Goal: Task Accomplishment & Management: Use online tool/utility

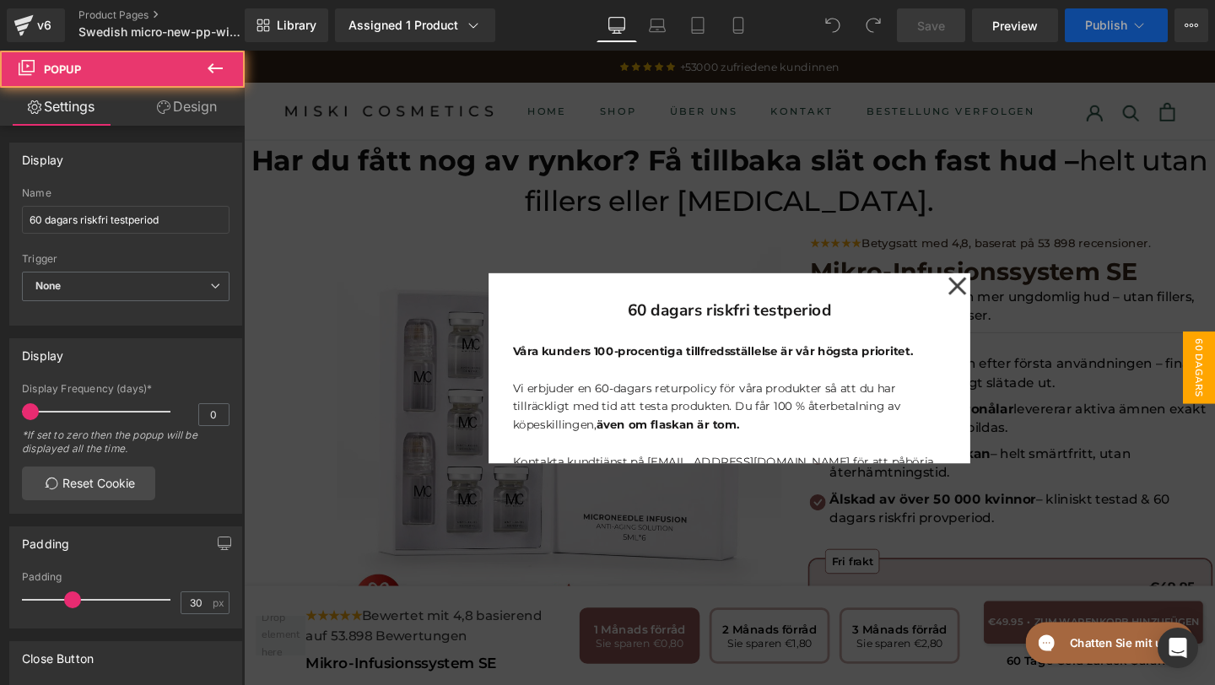
click at [994, 301] on icon at bounding box center [994, 298] width 20 height 84
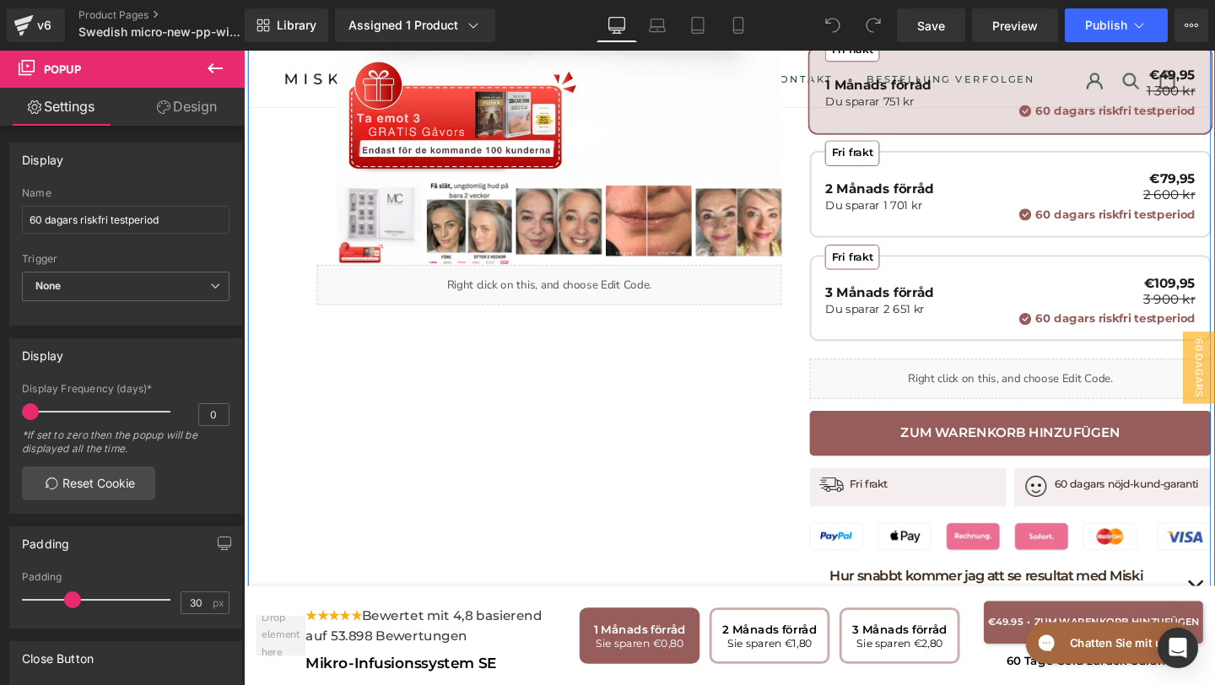
scroll to position [522, 0]
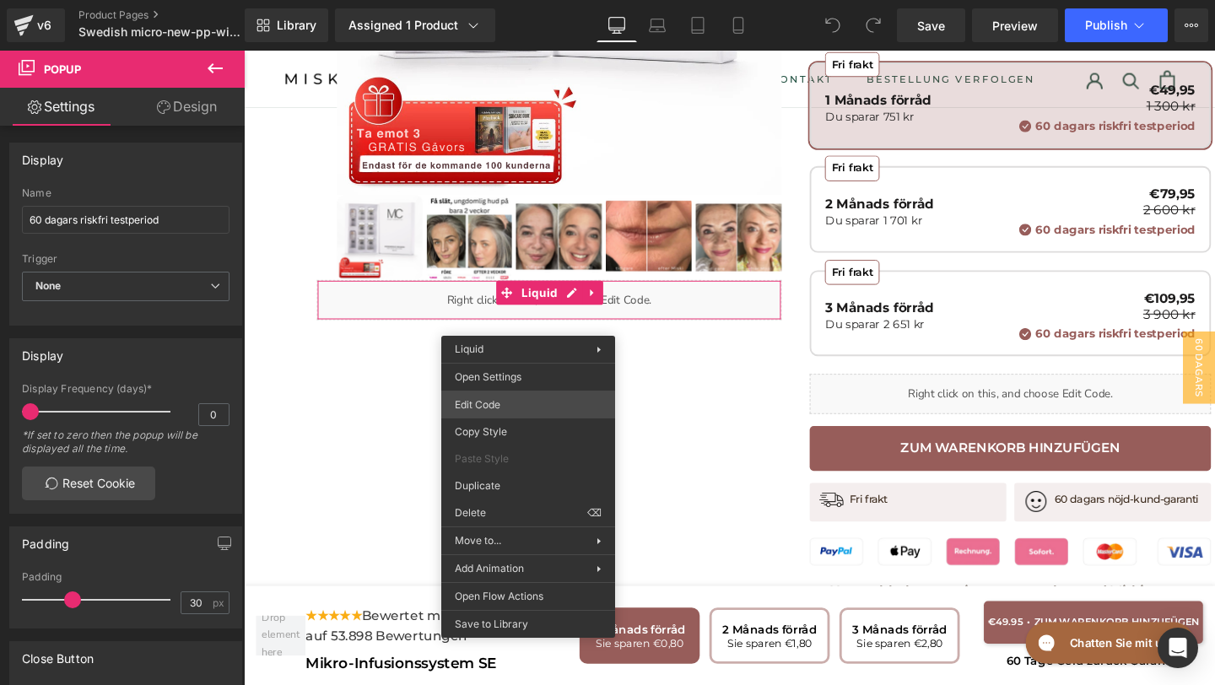
click at [501, 0] on div "You are previewing how the will restyle your page. You can not edit Elements in…" at bounding box center [607, 0] width 1215 height 0
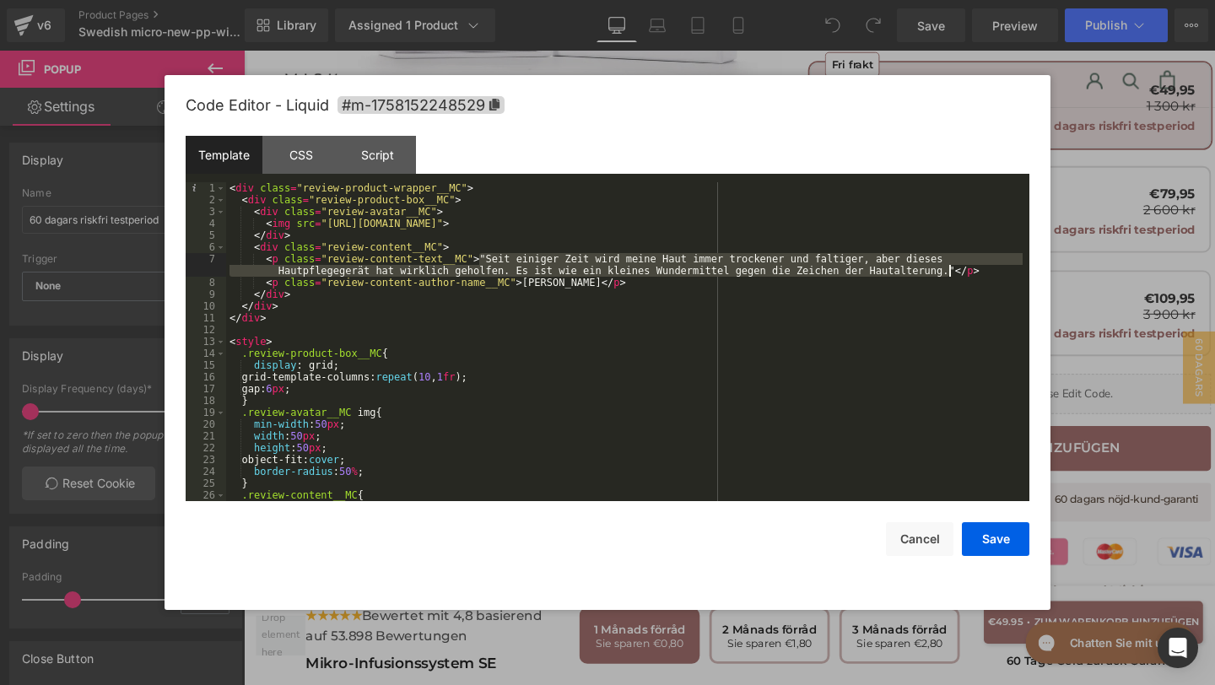
drag, startPoint x: 482, startPoint y: 257, endPoint x: 951, endPoint y: 272, distance: 469.2
click at [951, 272] on div "< div class = "review-product-wrapper__MC" > < div class = "review-product-box_…" at bounding box center [624, 353] width 796 height 342
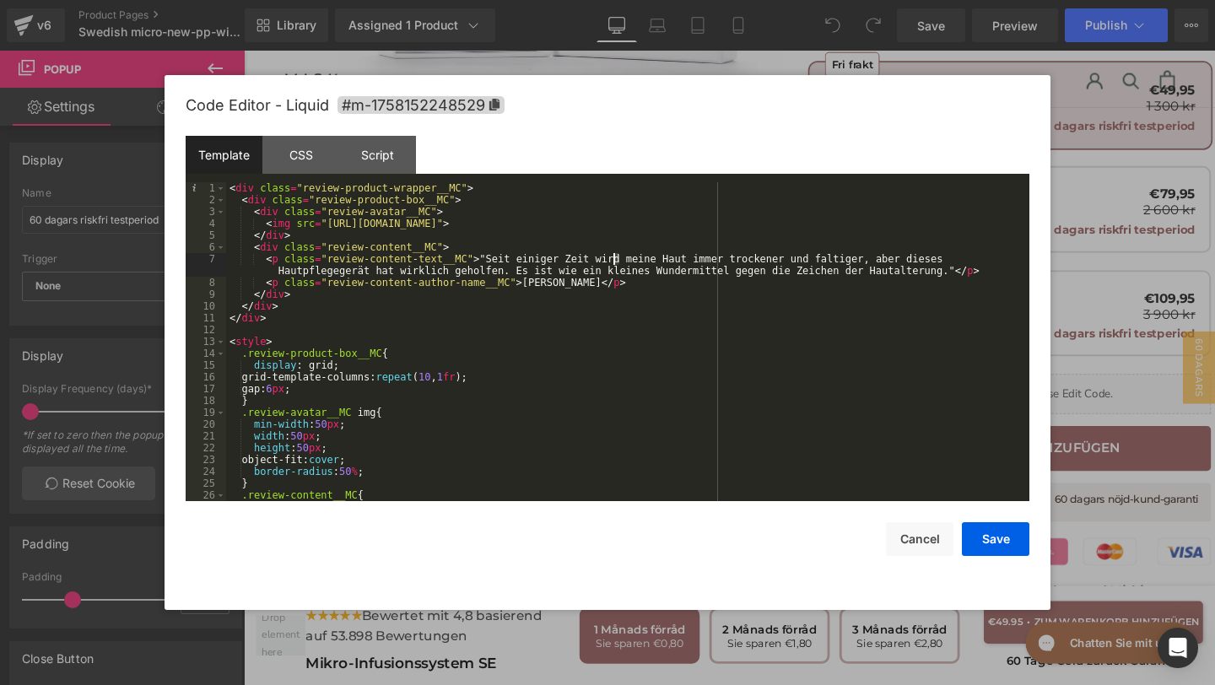
drag, startPoint x: 617, startPoint y: 263, endPoint x: 597, endPoint y: 263, distance: 19.4
click at [597, 263] on div "< div class = "review-product-wrapper__MC" > < div class = "review-product-box_…" at bounding box center [624, 353] width 796 height 342
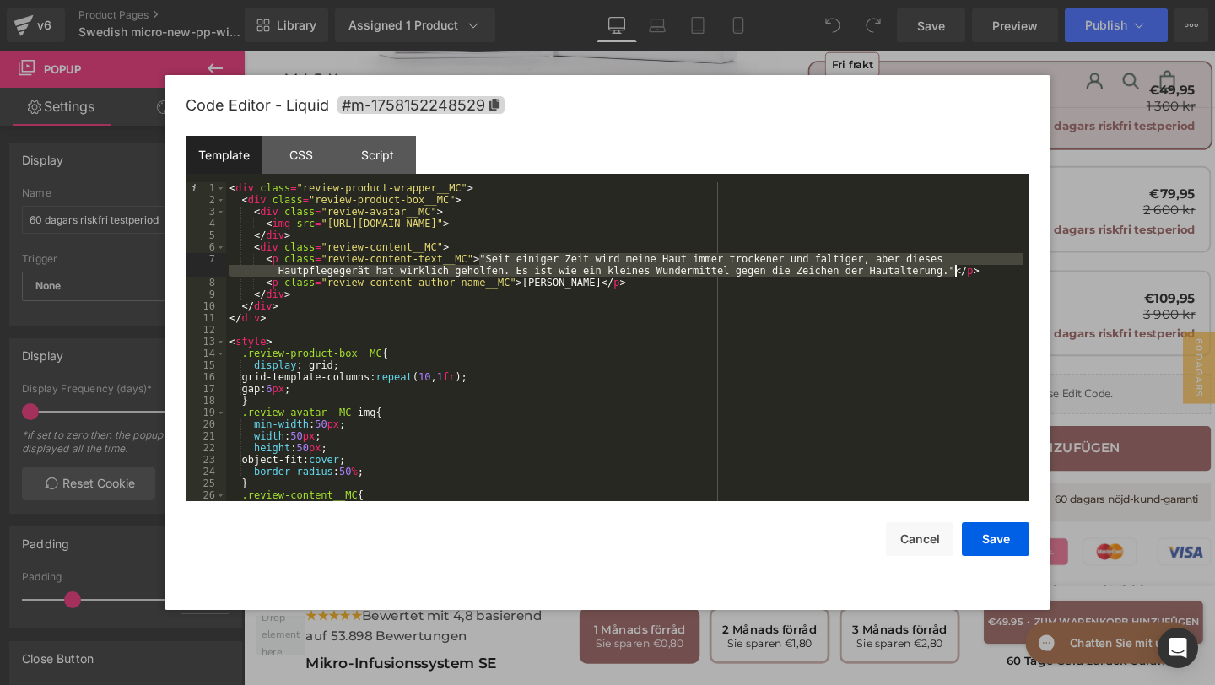
drag, startPoint x: 480, startPoint y: 256, endPoint x: 956, endPoint y: 272, distance: 476.0
click at [956, 272] on div "< div class = "review-product-wrapper__MC" > < div class = "review-product-box_…" at bounding box center [624, 353] width 796 height 342
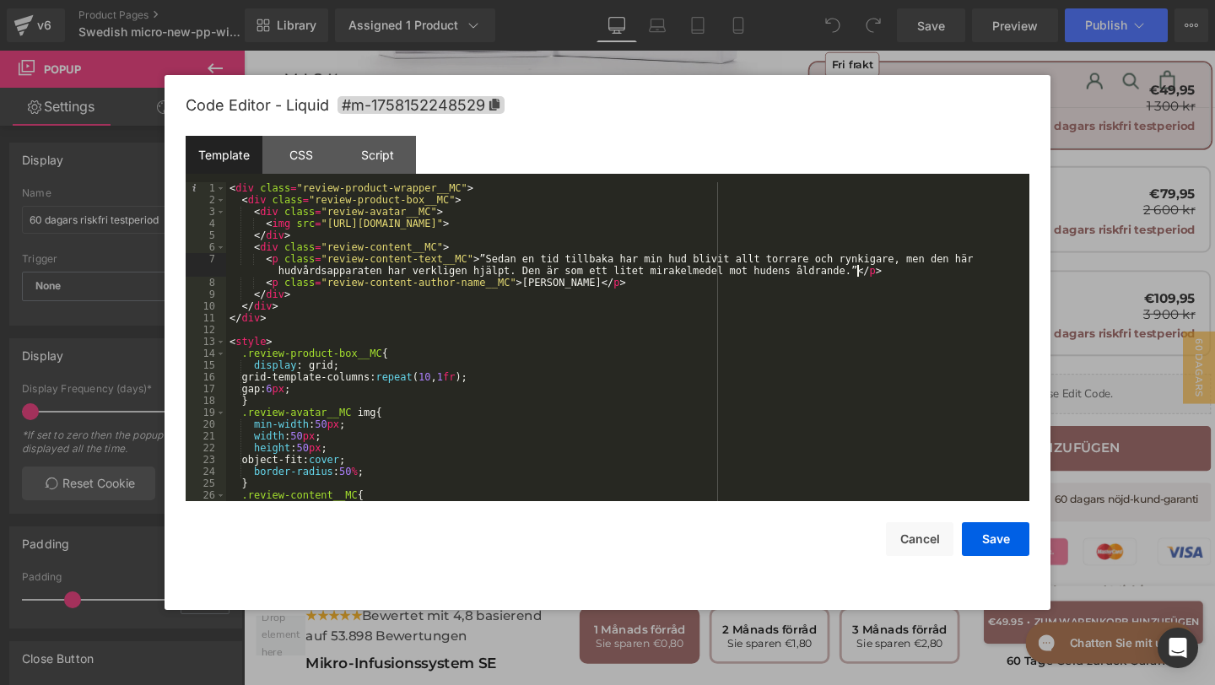
scroll to position [201, 0]
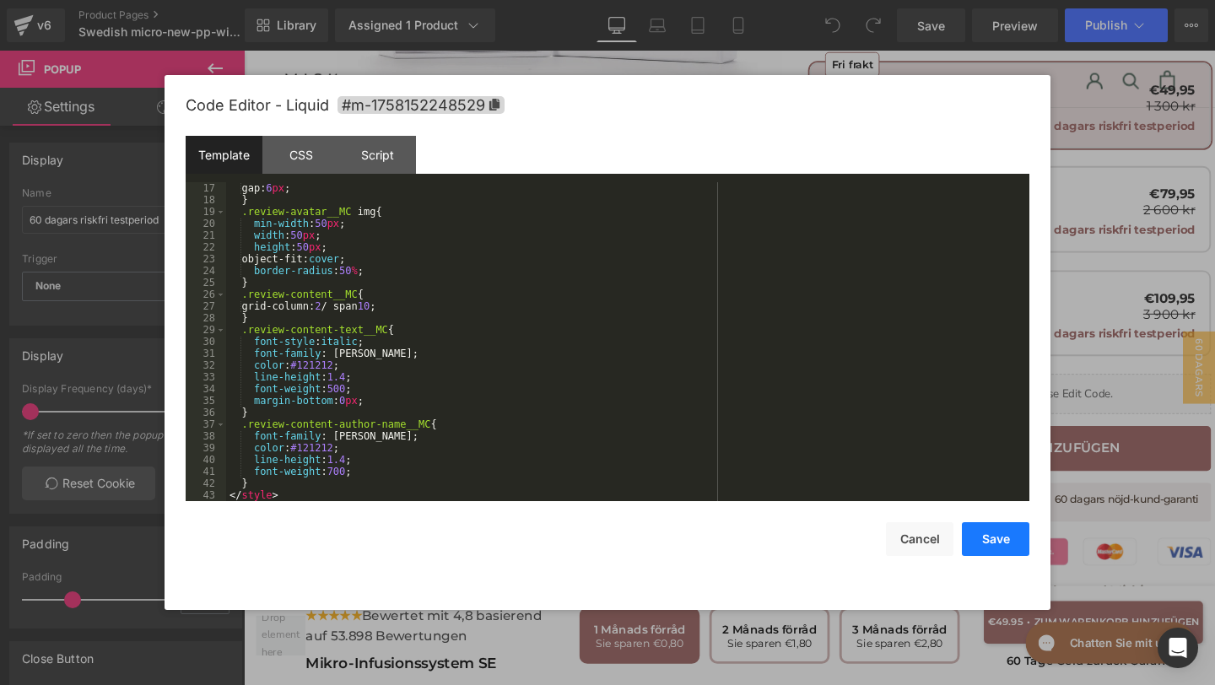
click at [994, 533] on button "Save" at bounding box center [995, 539] width 67 height 34
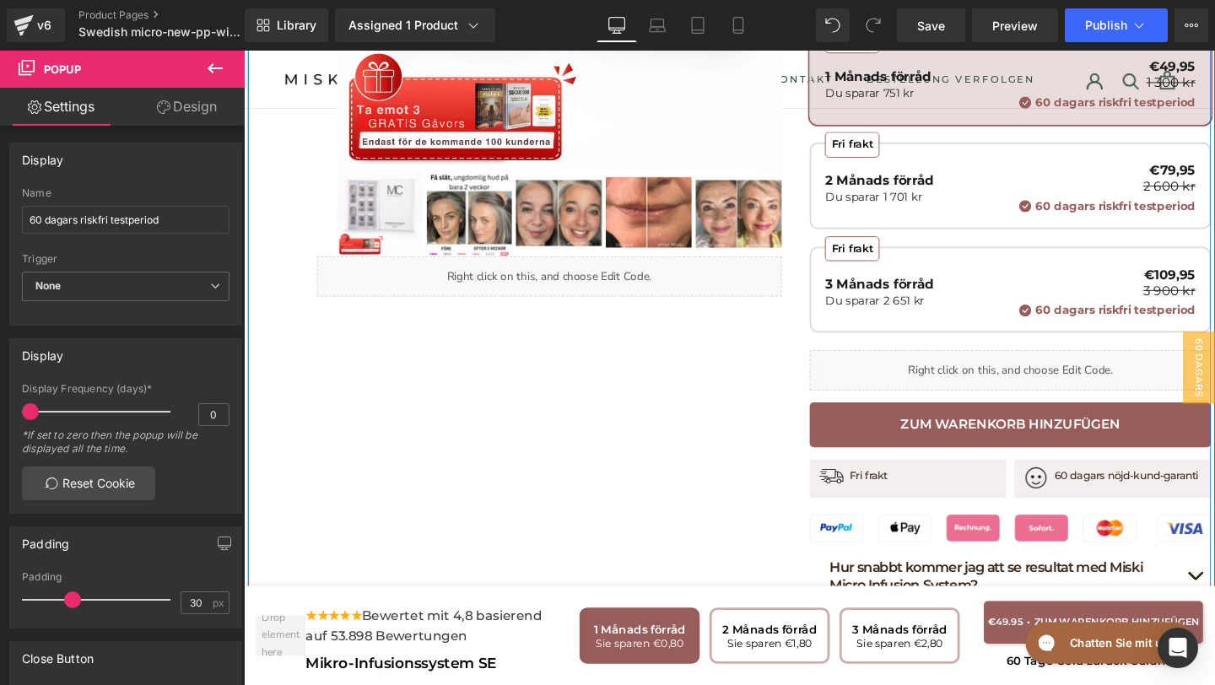
scroll to position [547, 0]
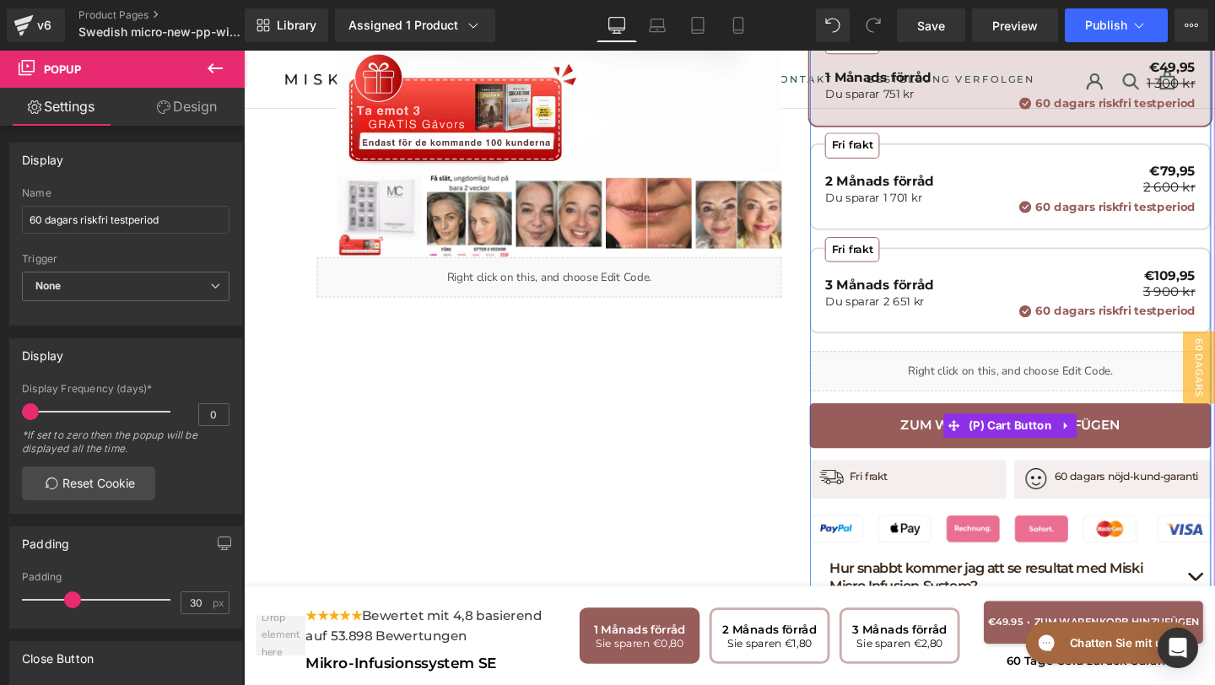
click at [884, 434] on button "Zum Warenkorb hinzufügen" at bounding box center [1049, 444] width 422 height 47
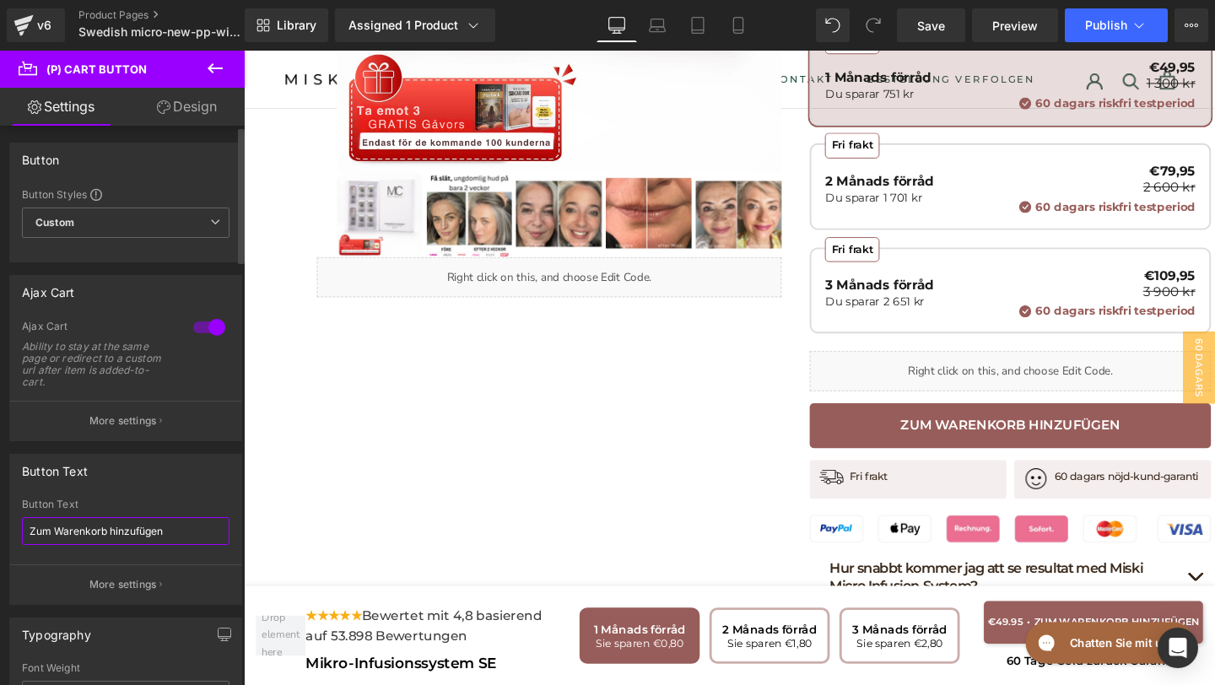
drag, startPoint x: 197, startPoint y: 530, endPoint x: 0, endPoint y: 529, distance: 197.4
click at [0, 530] on div "Button Text Zum Warenkorb hinzufügen Button Text Zum Warenkorb hinzufügen More …" at bounding box center [126, 523] width 252 height 164
paste input "Lägg till i varukor"
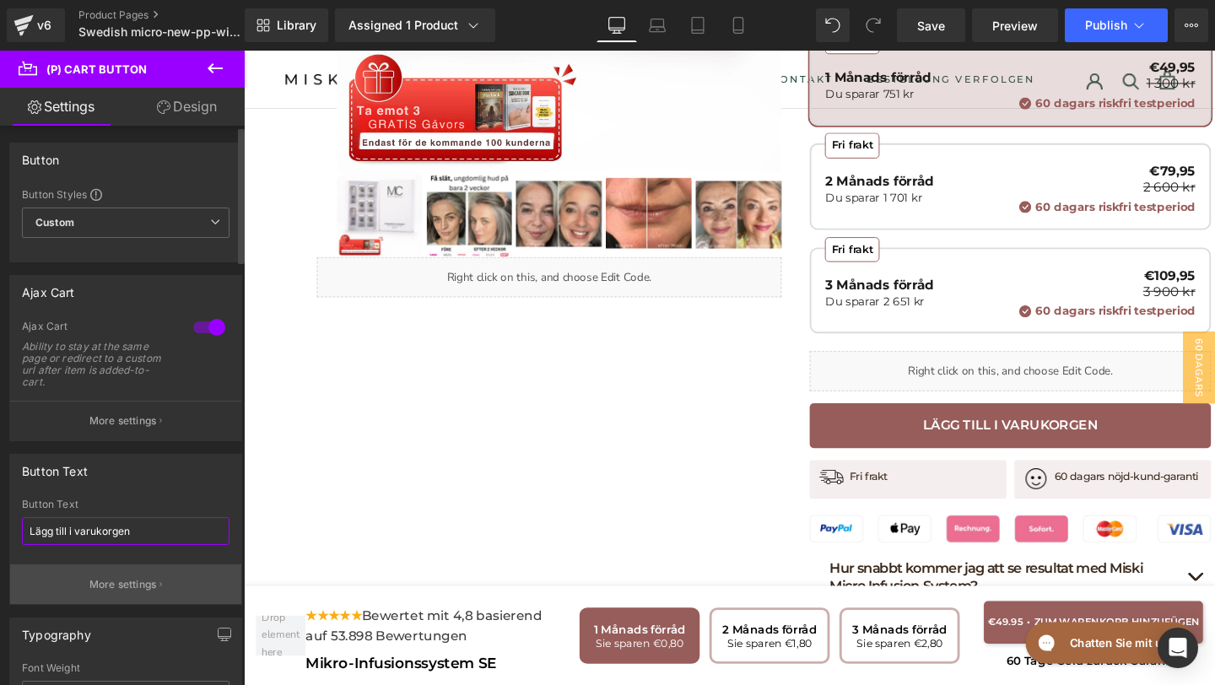
type input "Lägg till i varukorgen"
click at [155, 570] on button "More settings" at bounding box center [125, 584] width 231 height 40
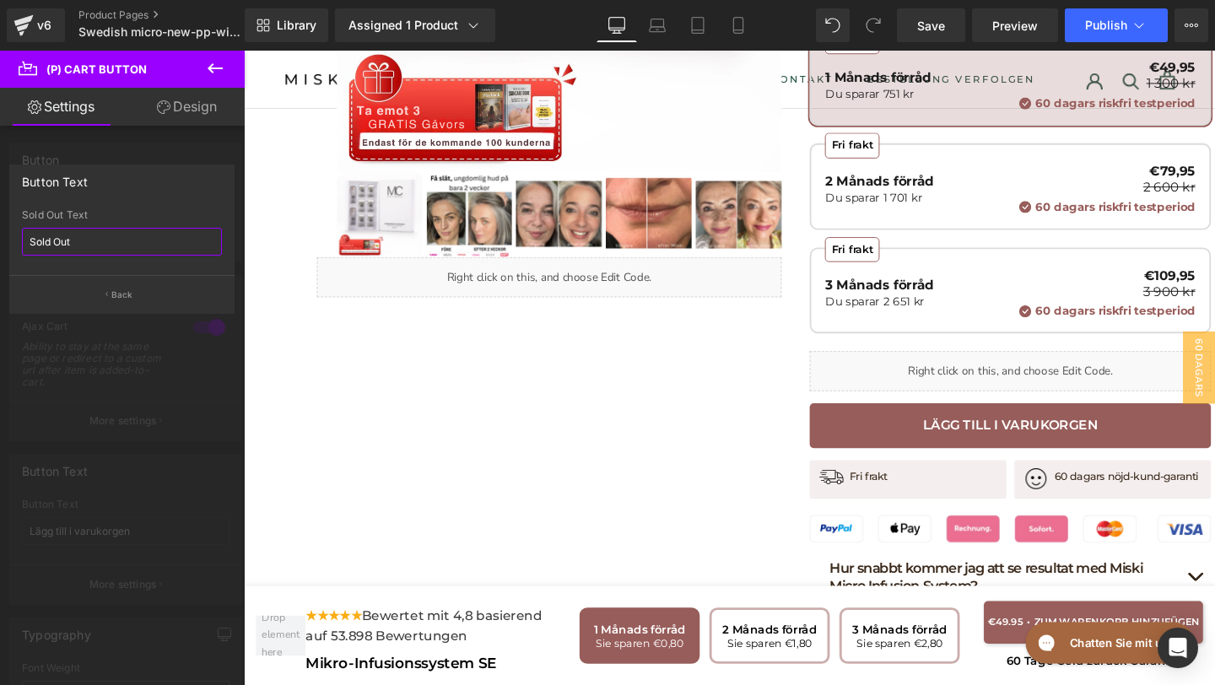
drag, startPoint x: 95, startPoint y: 251, endPoint x: 35, endPoint y: 247, distance: 60.0
click at [37, 247] on input "Sold Out" at bounding box center [122, 242] width 200 height 28
click at [90, 241] on input "Sold Out" at bounding box center [122, 242] width 200 height 28
click at [97, 286] on button "Back" at bounding box center [121, 294] width 225 height 38
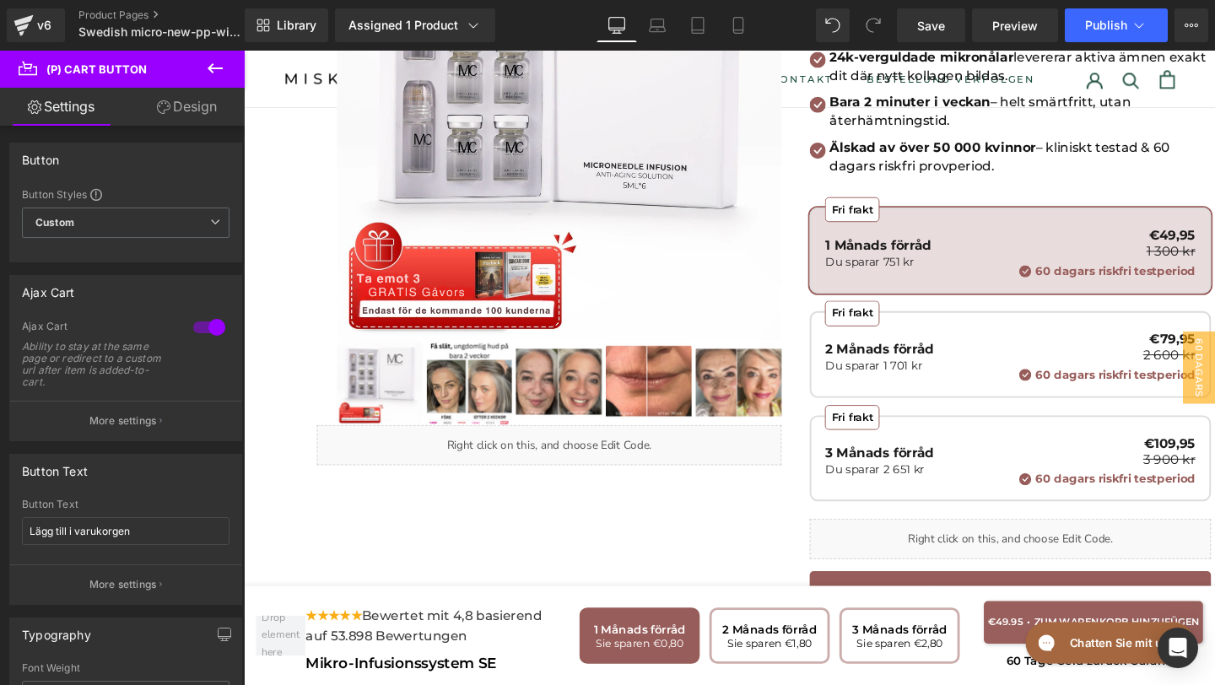
scroll to position [72, 0]
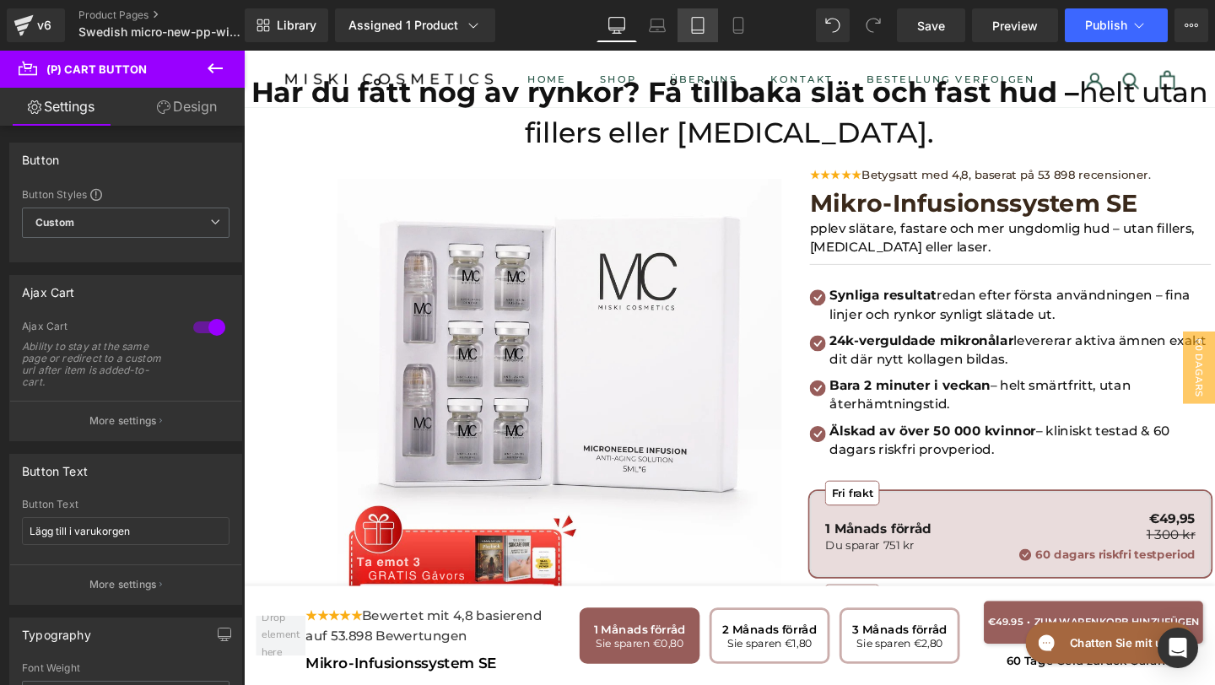
click at [707, 24] on link "Tablet" at bounding box center [697, 25] width 40 height 34
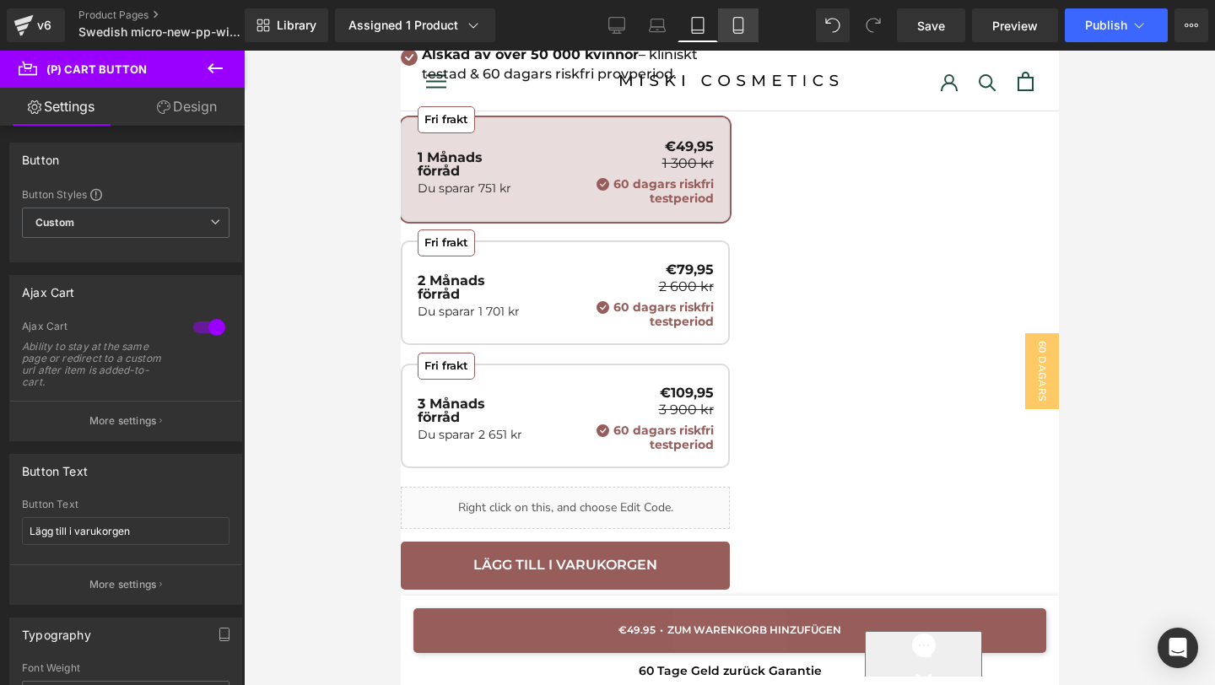
click at [736, 25] on icon at bounding box center [738, 25] width 17 height 17
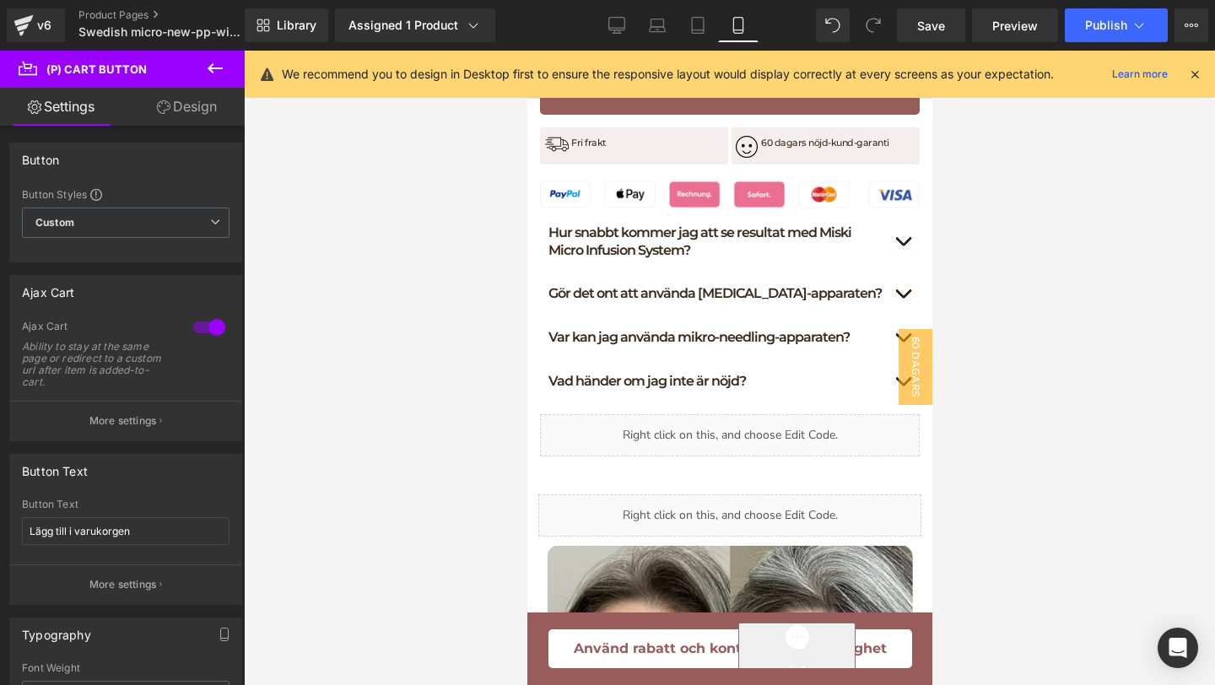
scroll to position [1382, 0]
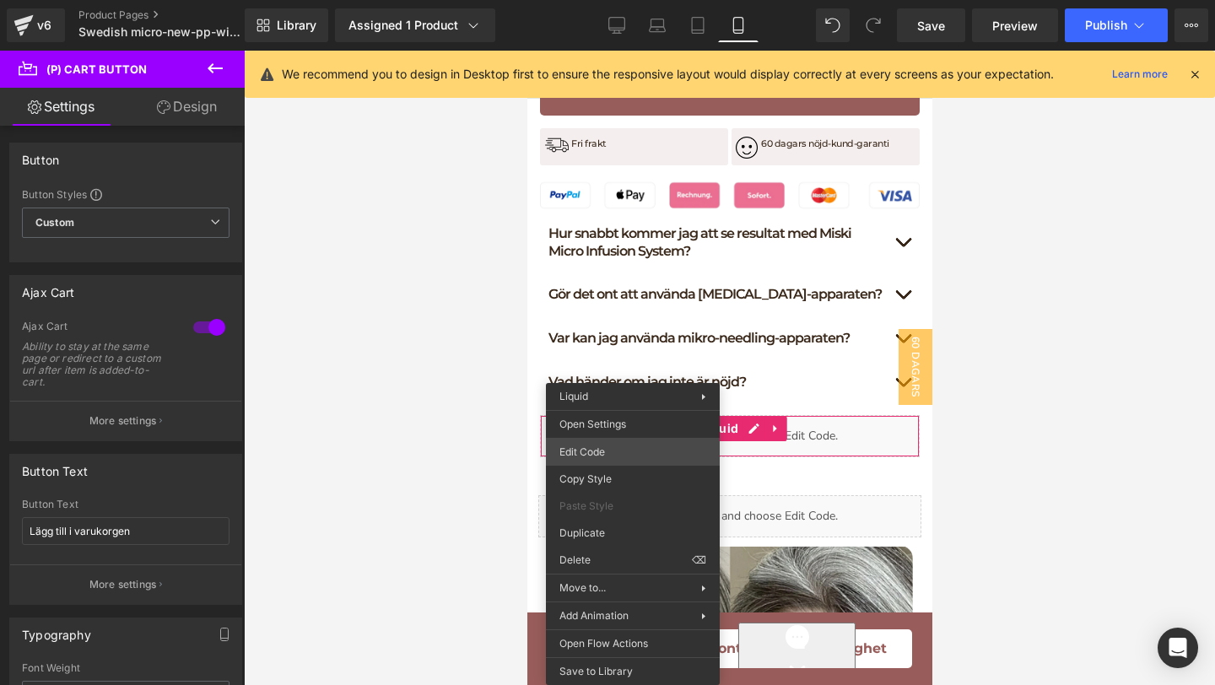
click at [604, 0] on div "You are previewing how the will restyle your page. You can not edit Elements in…" at bounding box center [607, 0] width 1215 height 0
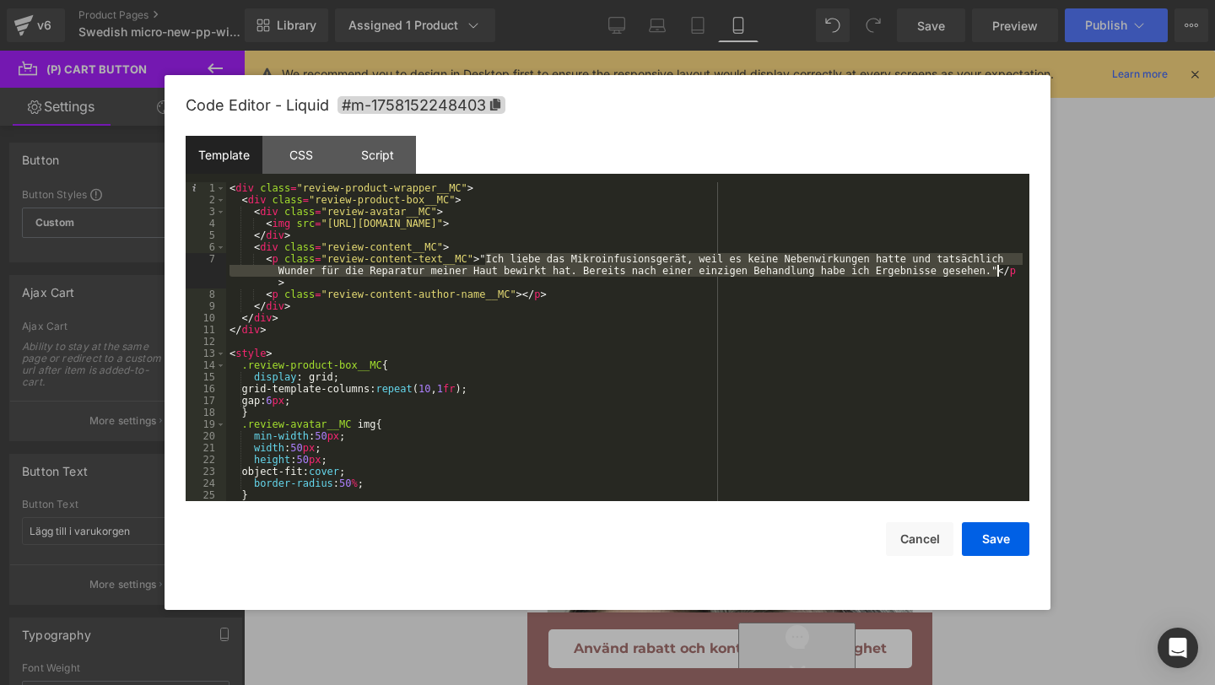
drag, startPoint x: 486, startPoint y: 256, endPoint x: 994, endPoint y: 267, distance: 508.7
click at [994, 267] on div "< div class = "review-product-wrapper__MC" > < div class = "review-product-box_…" at bounding box center [624, 353] width 796 height 342
click at [478, 256] on div "< div class = "review-product-wrapper__MC" > < div class = "review-product-box_…" at bounding box center [624, 353] width 796 height 342
drag, startPoint x: 481, startPoint y: 256, endPoint x: 994, endPoint y: 275, distance: 514.0
click at [994, 275] on div "< div class = "review-product-wrapper__MC" > < div class = "review-product-box_…" at bounding box center [624, 353] width 796 height 342
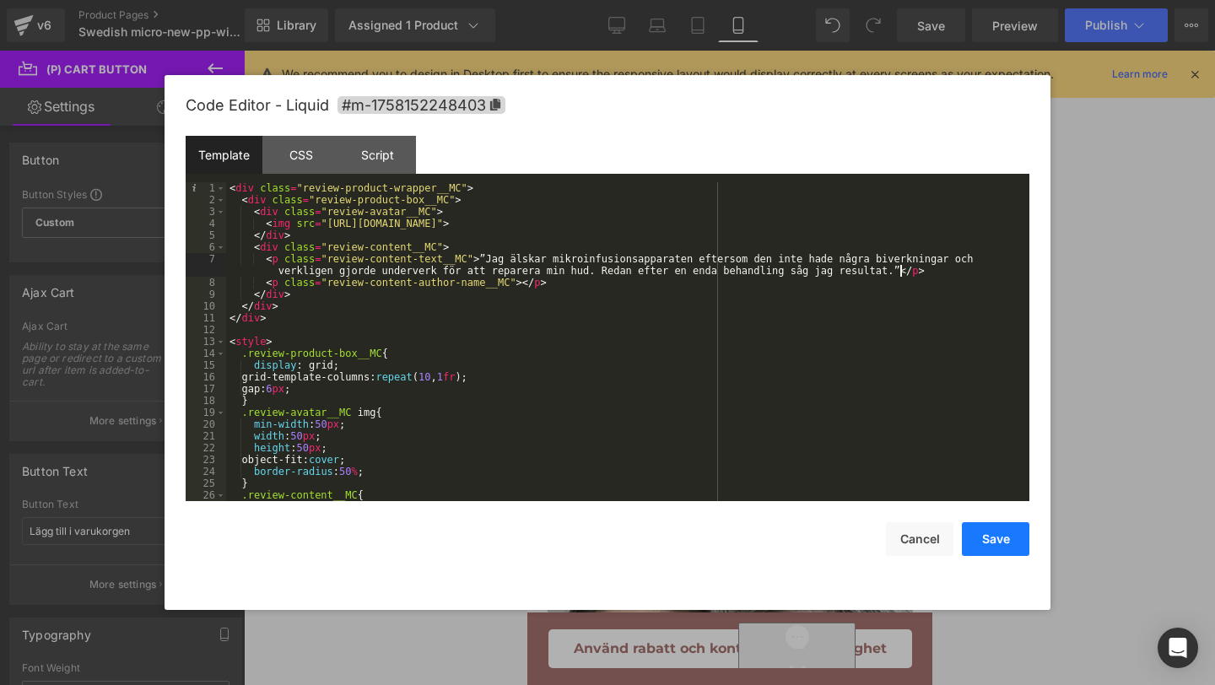
click at [999, 547] on button "Save" at bounding box center [995, 539] width 67 height 34
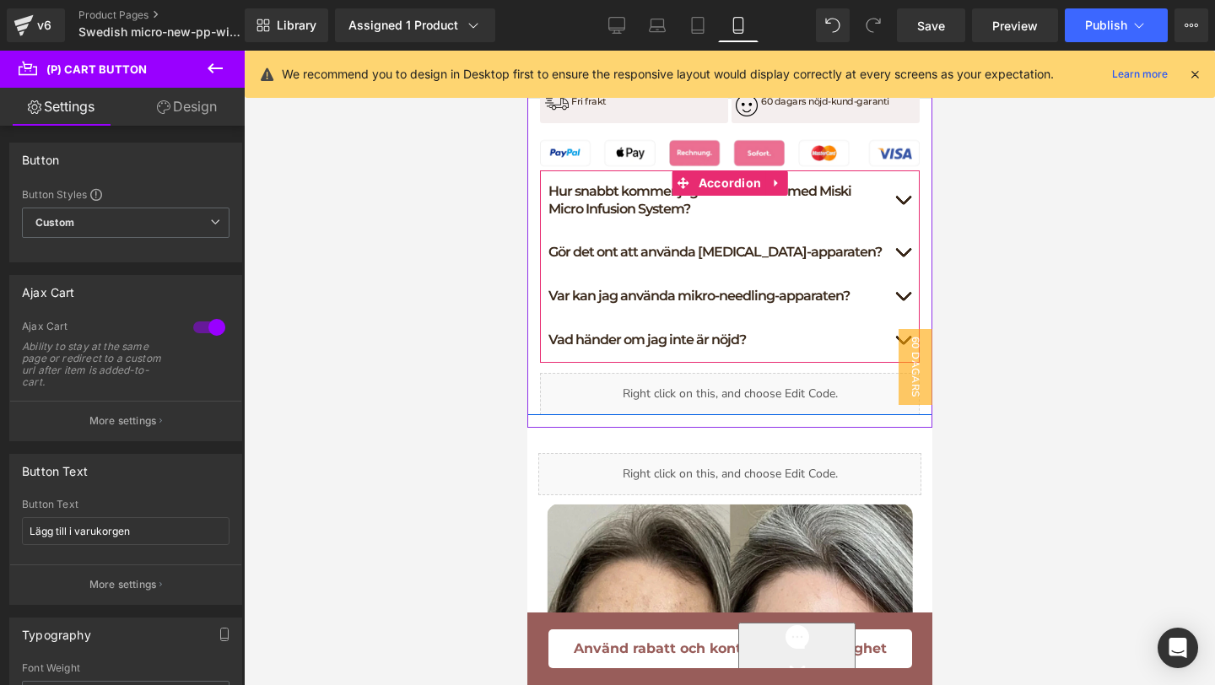
scroll to position [1431, 0]
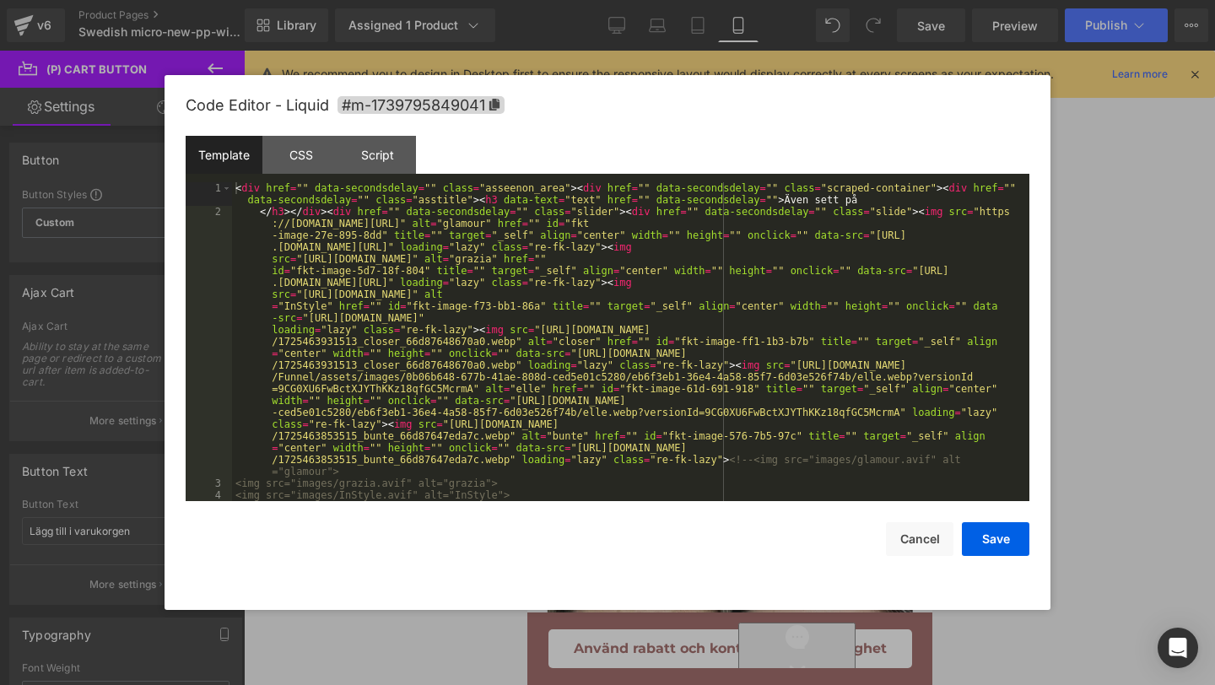
click at [622, 0] on div "You are previewing how the will restyle your page. You can not edit Elements in…" at bounding box center [607, 0] width 1215 height 0
click at [919, 530] on button "Cancel" at bounding box center [919, 539] width 67 height 34
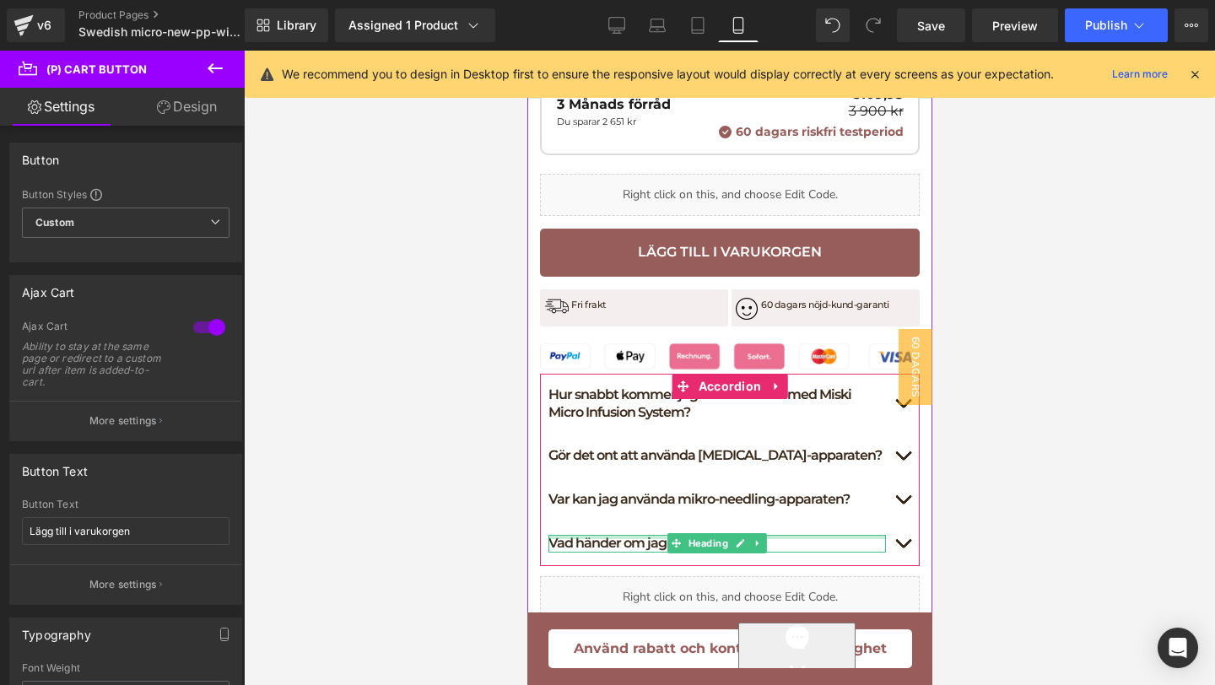
scroll to position [1197, 0]
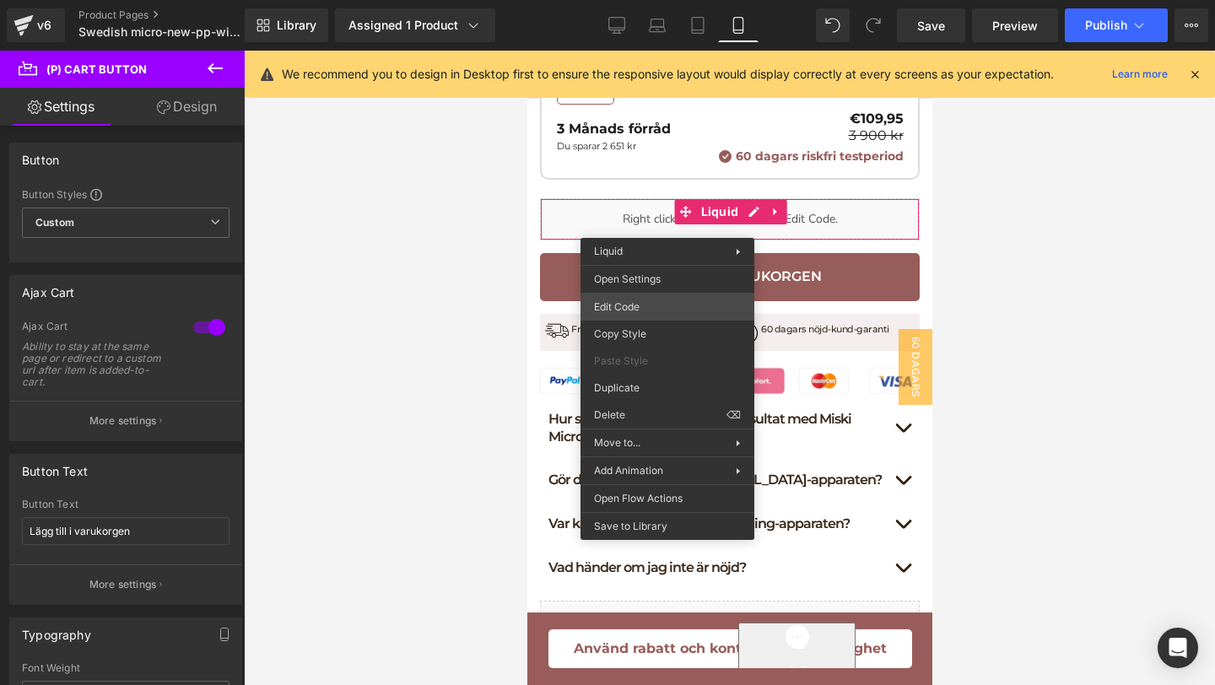
click at [628, 0] on div "You are previewing how the will restyle your page. You can not edit Elements in…" at bounding box center [607, 0] width 1215 height 0
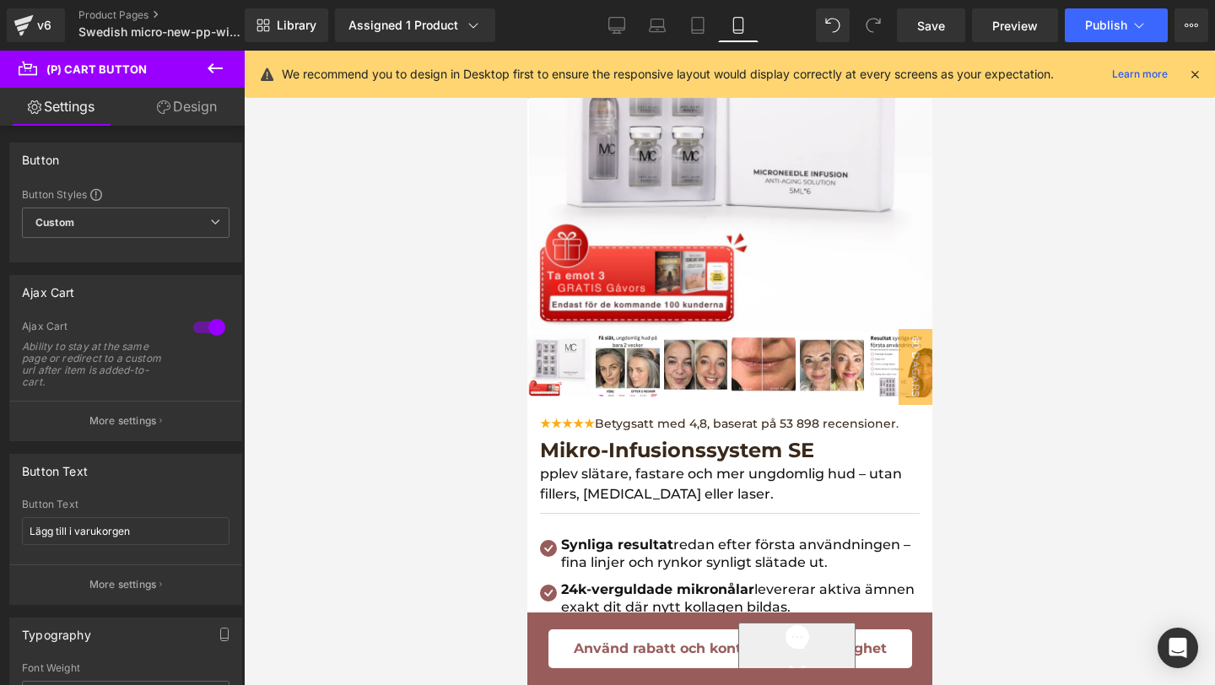
scroll to position [34, 0]
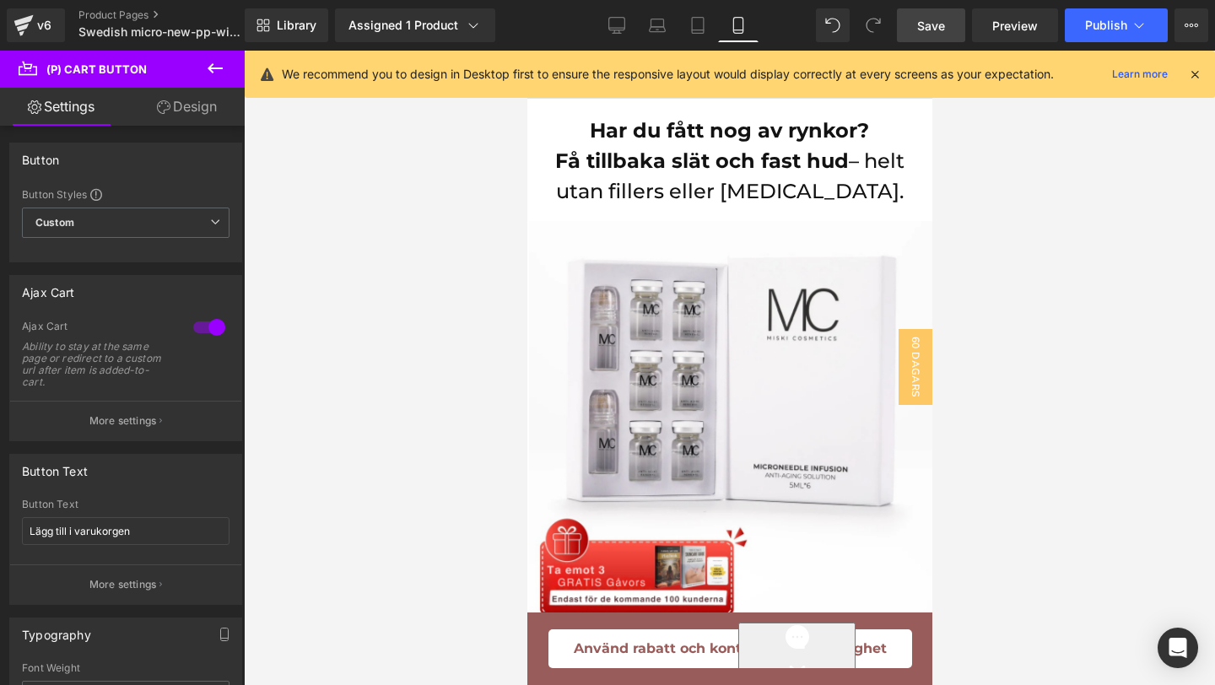
click at [925, 24] on span "Save" at bounding box center [931, 26] width 28 height 18
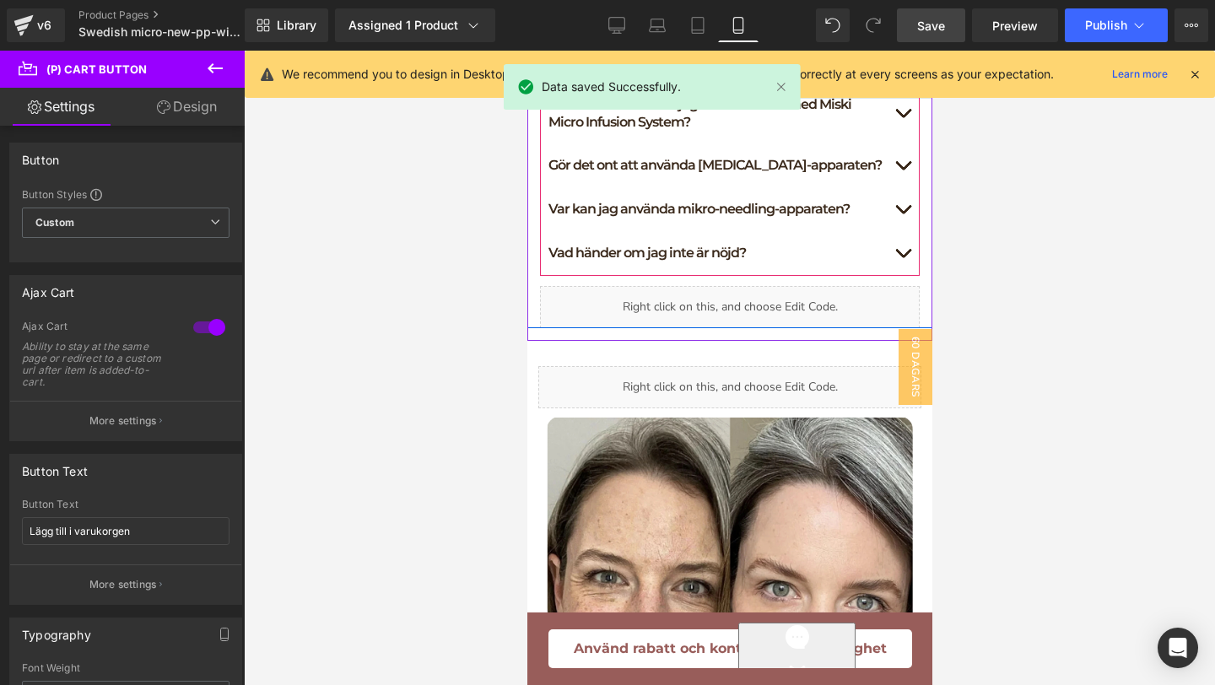
scroll to position [1517, 0]
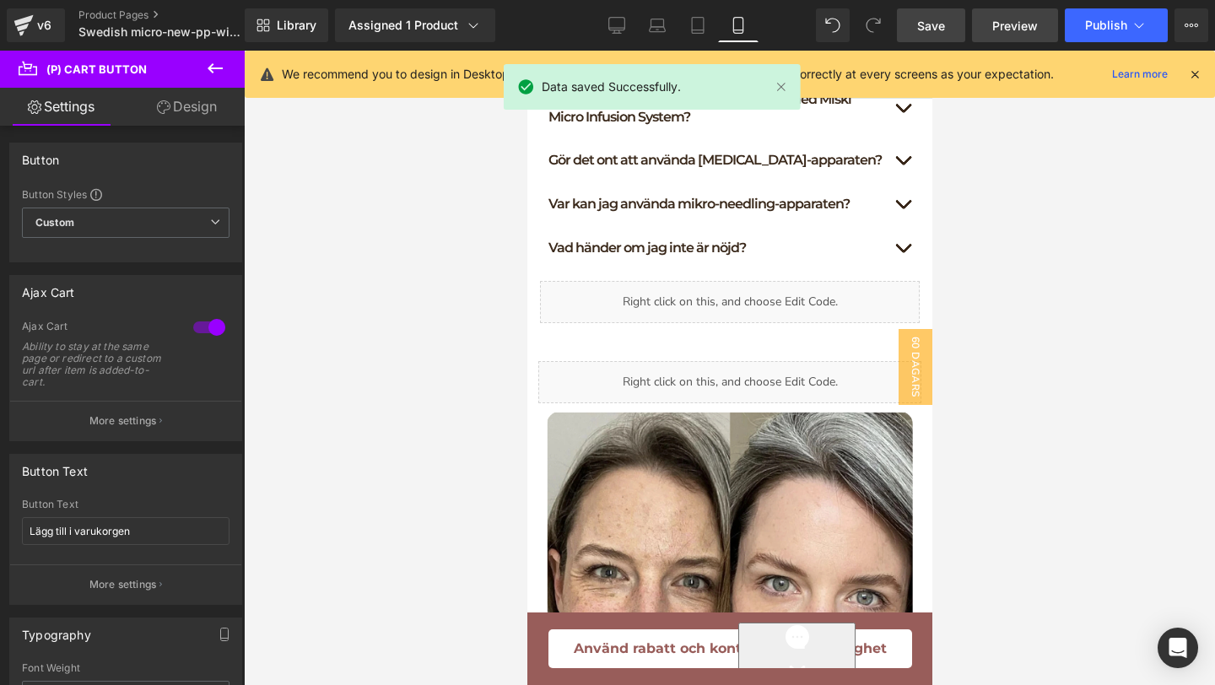
click at [986, 20] on link "Preview" at bounding box center [1015, 25] width 86 height 34
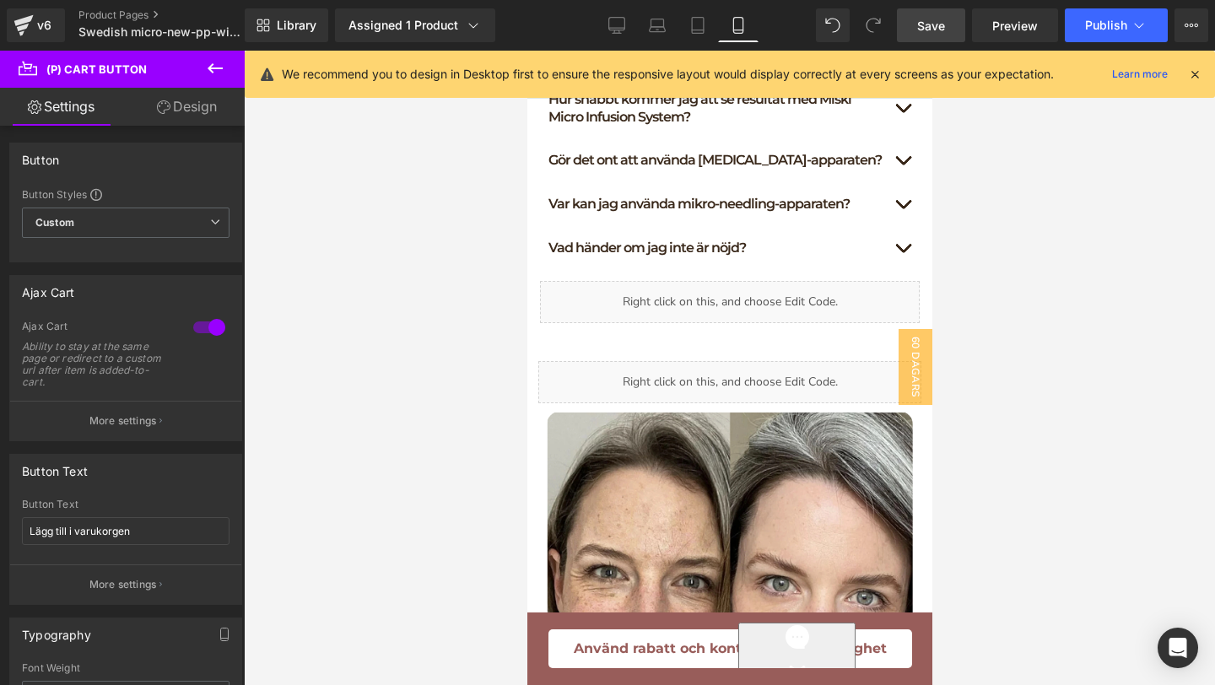
click at [914, 19] on link "Save" at bounding box center [931, 25] width 68 height 34
click at [35, 35] on div "v6" at bounding box center [44, 25] width 21 height 22
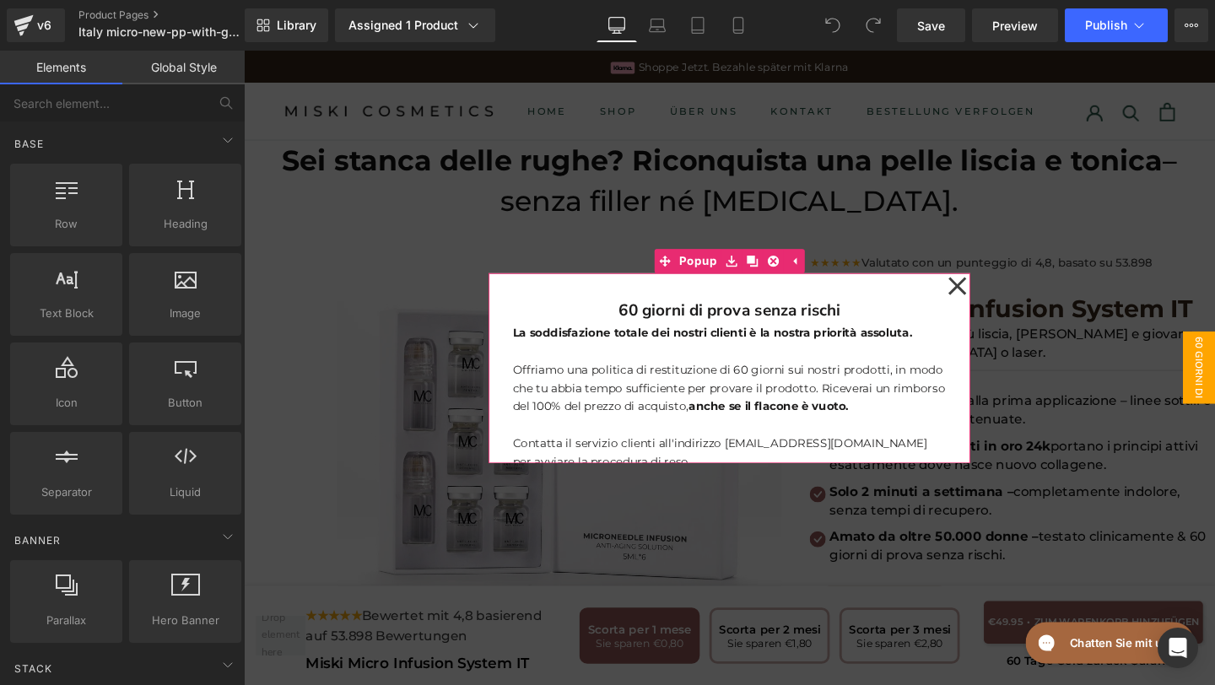
click at [986, 299] on icon at bounding box center [994, 298] width 20 height 84
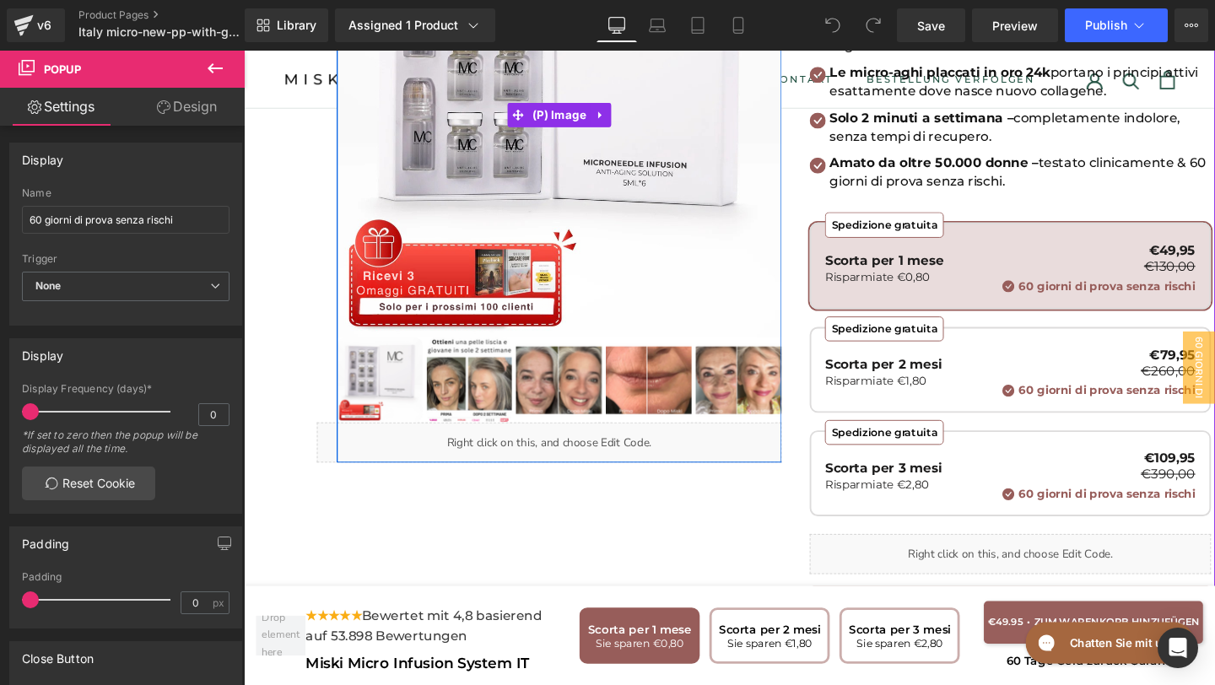
scroll to position [429, 0]
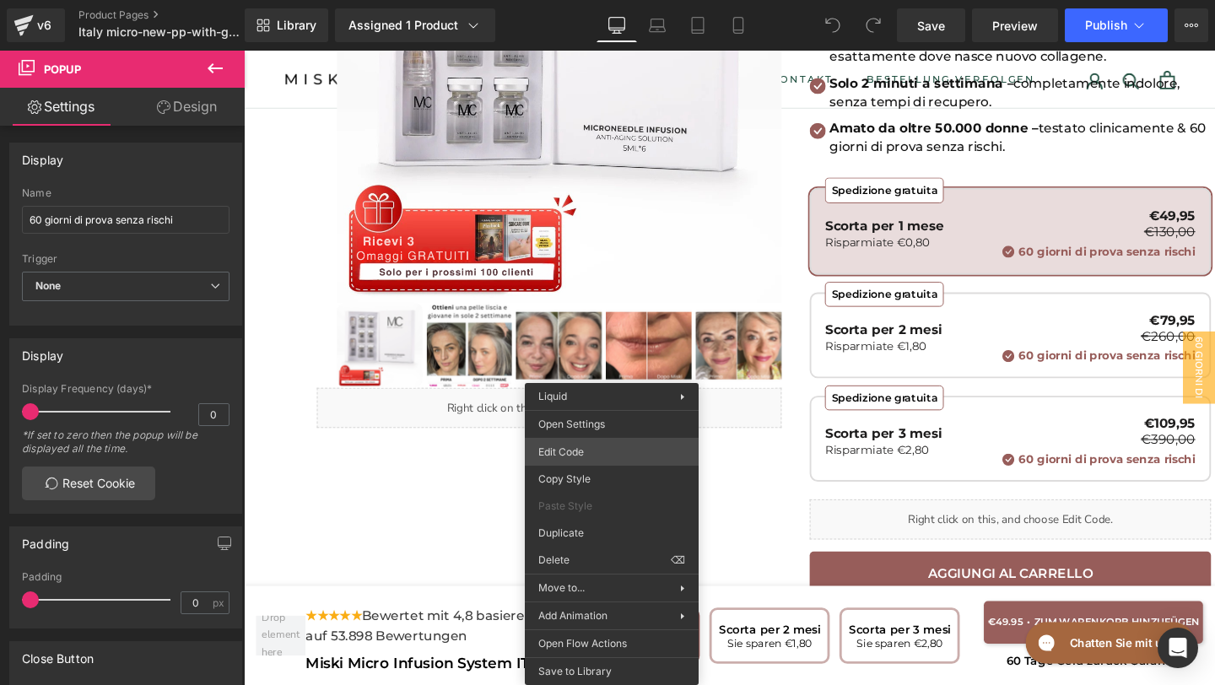
click at [579, 0] on div "You are previewing how the will restyle your page. You can not edit Elements in…" at bounding box center [607, 0] width 1215 height 0
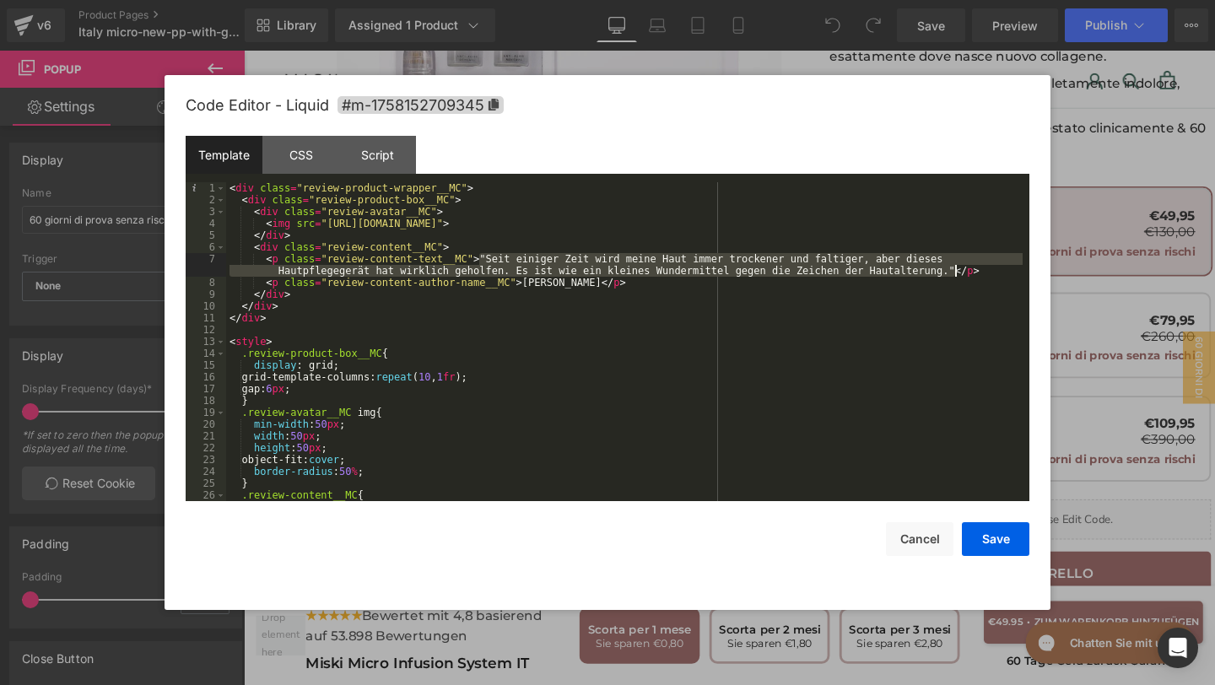
drag, startPoint x: 482, startPoint y: 256, endPoint x: 954, endPoint y: 271, distance: 472.6
click at [955, 273] on div "< div class = "review-product-wrapper__MC" > < div class = "review-product-box_…" at bounding box center [624, 353] width 796 height 342
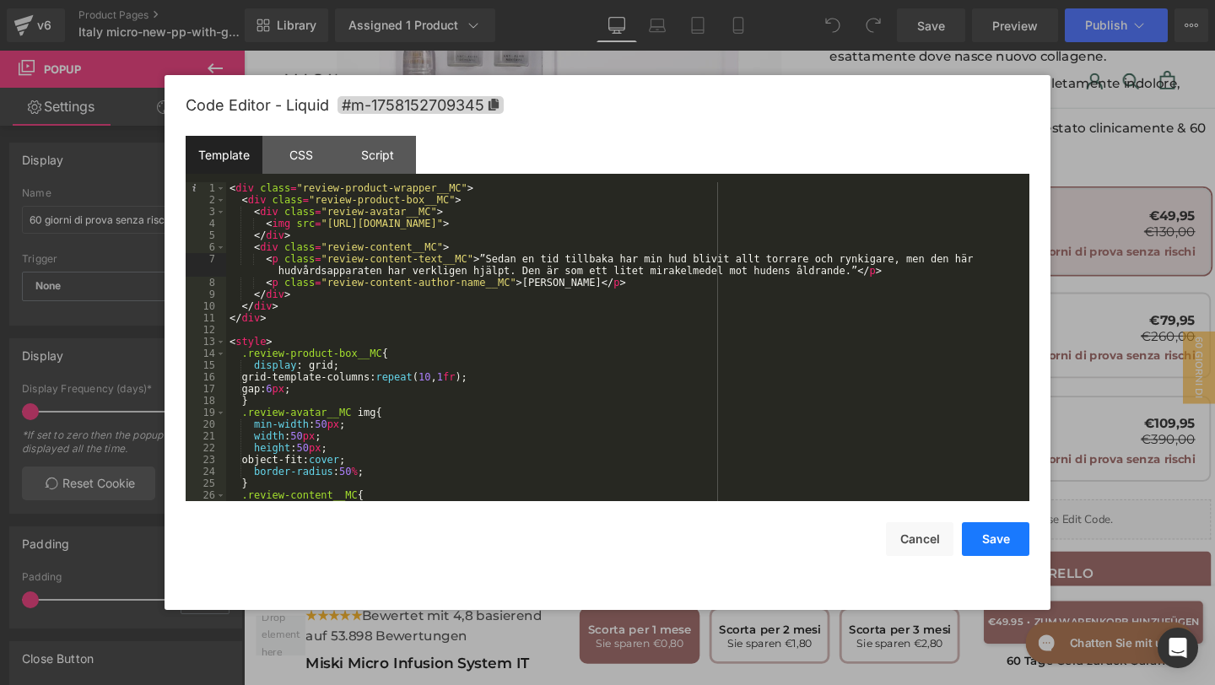
click at [989, 535] on button "Save" at bounding box center [995, 539] width 67 height 34
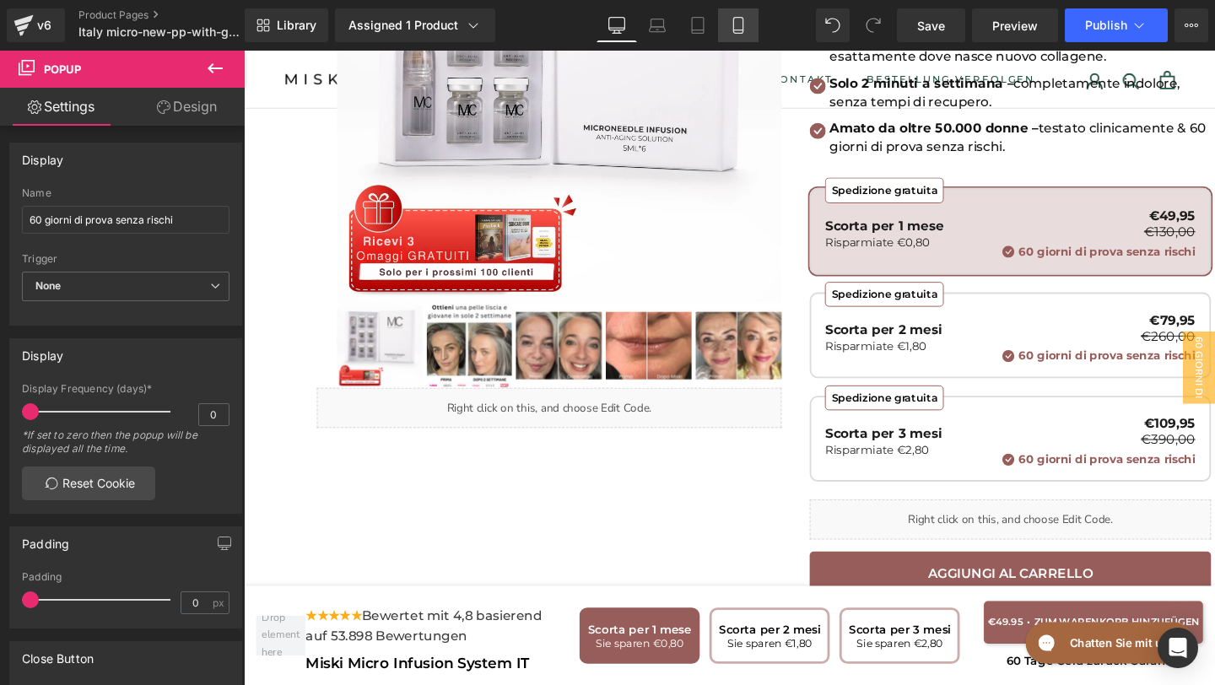
click at [739, 18] on icon at bounding box center [738, 25] width 17 height 17
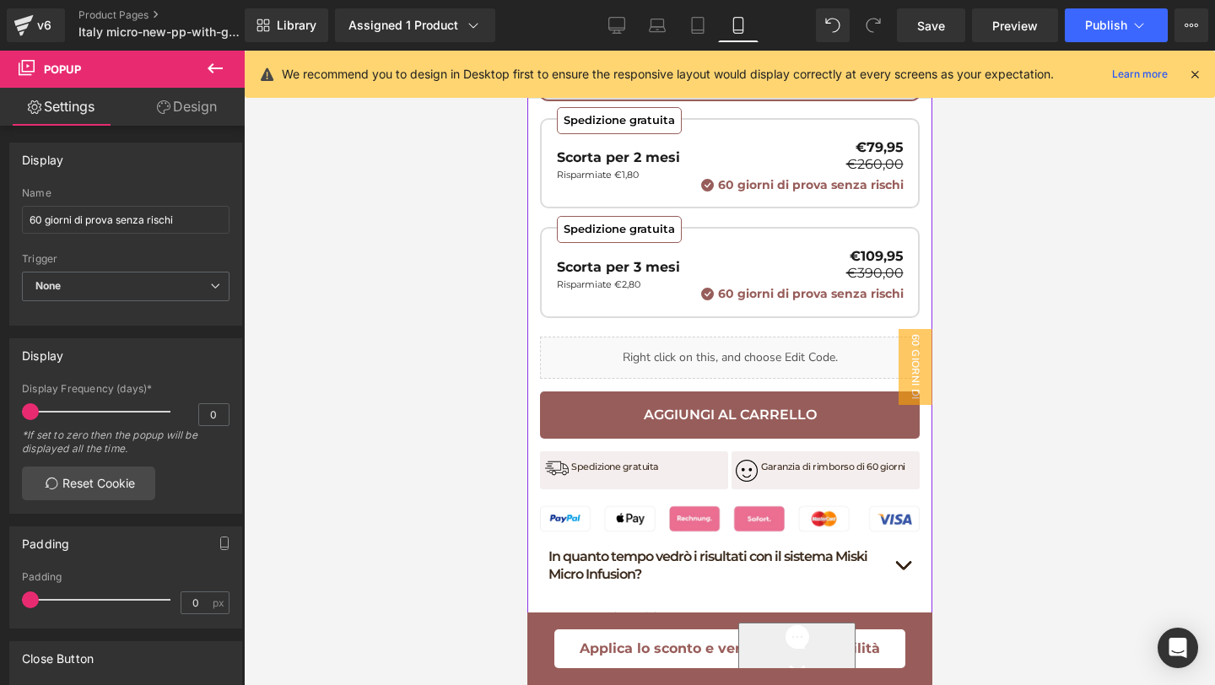
scroll to position [1221, 0]
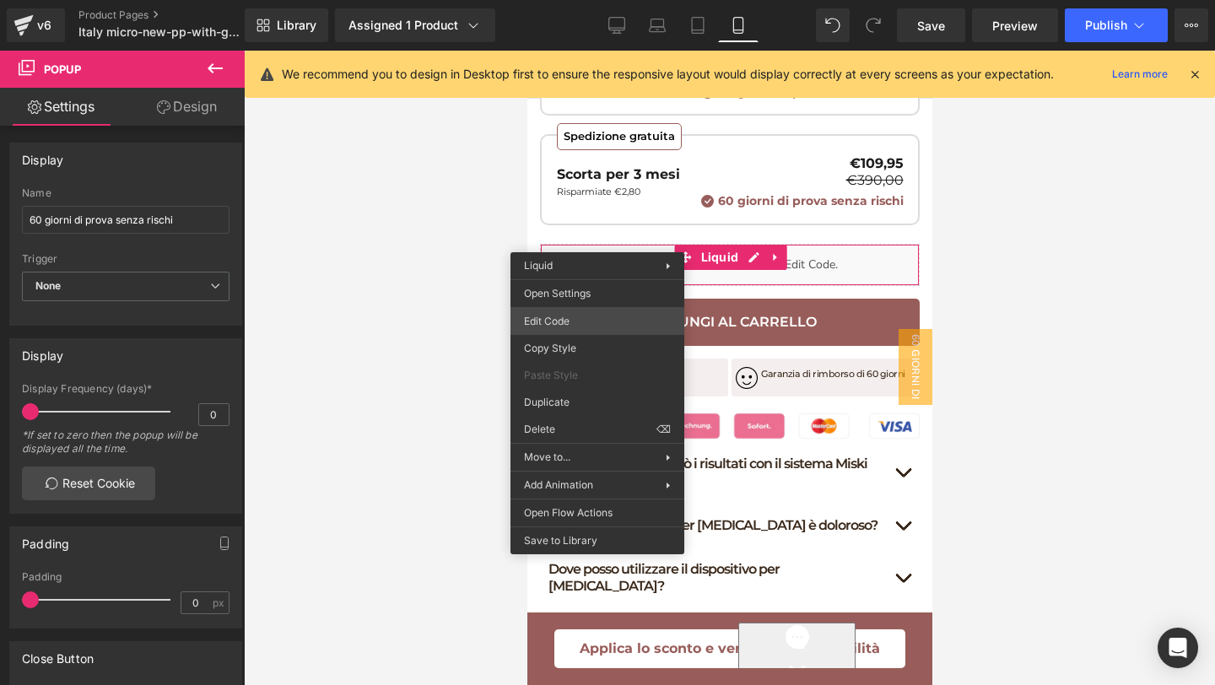
click at [547, 0] on div "You are previewing how the will restyle your page. You can not edit Elements in…" at bounding box center [607, 0] width 1215 height 0
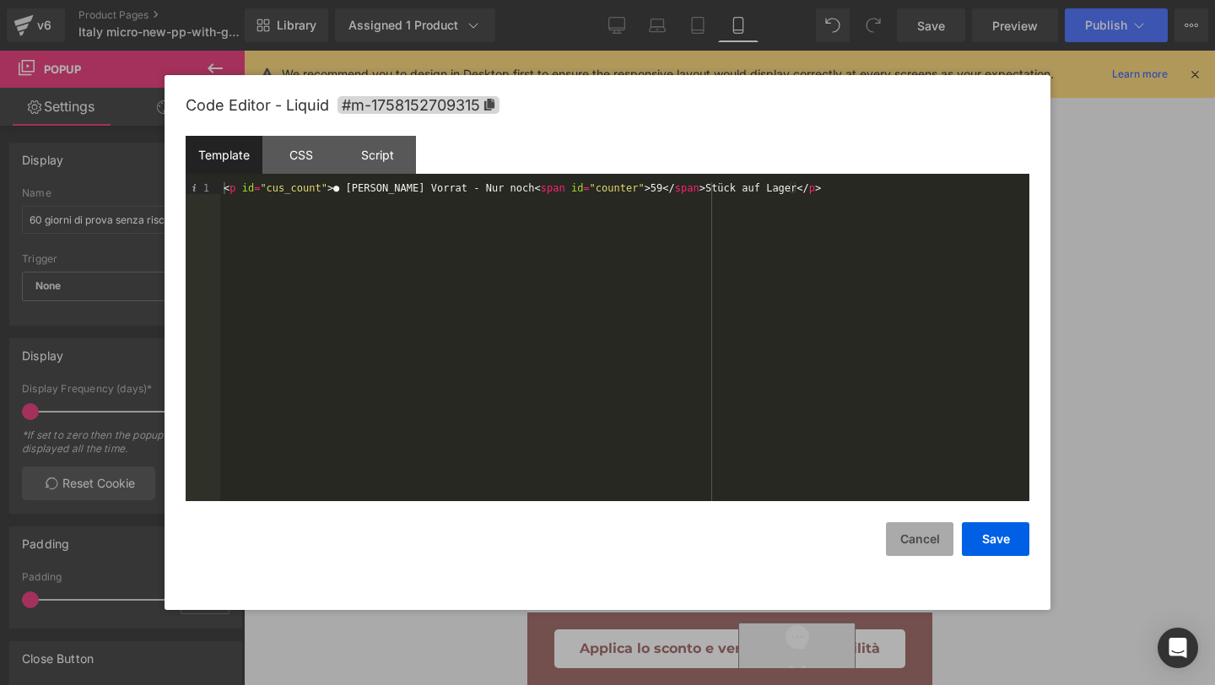
click at [930, 537] on button "Cancel" at bounding box center [919, 539] width 67 height 34
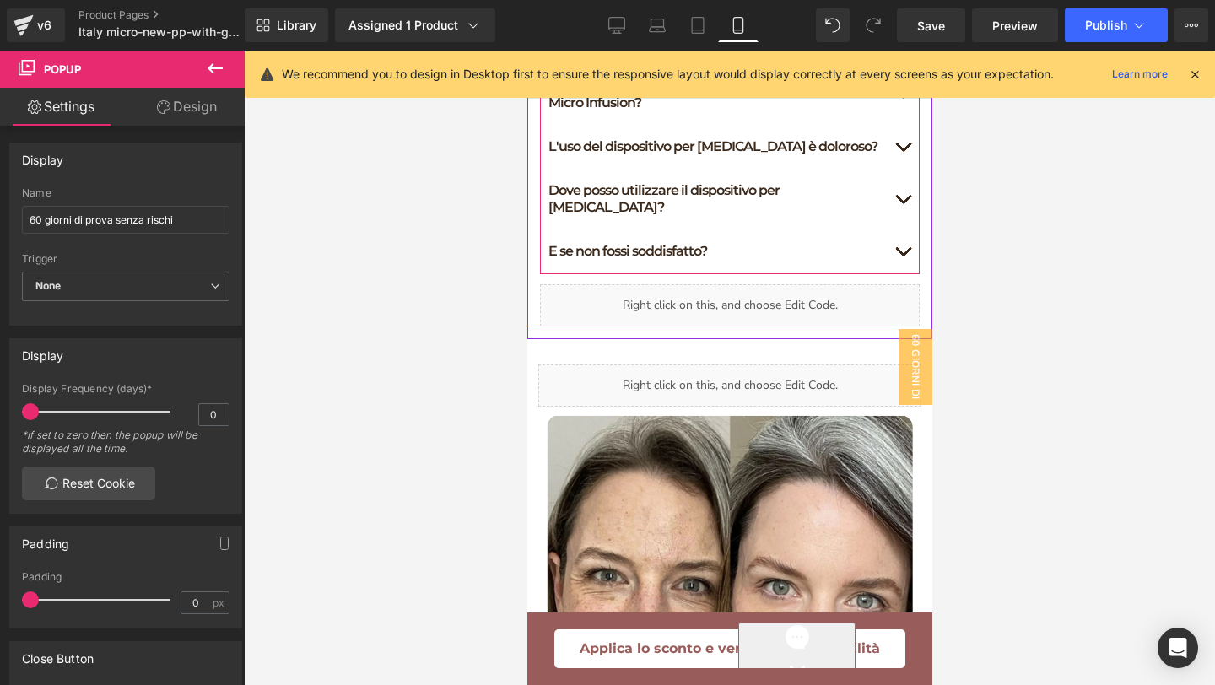
scroll to position [1601, 0]
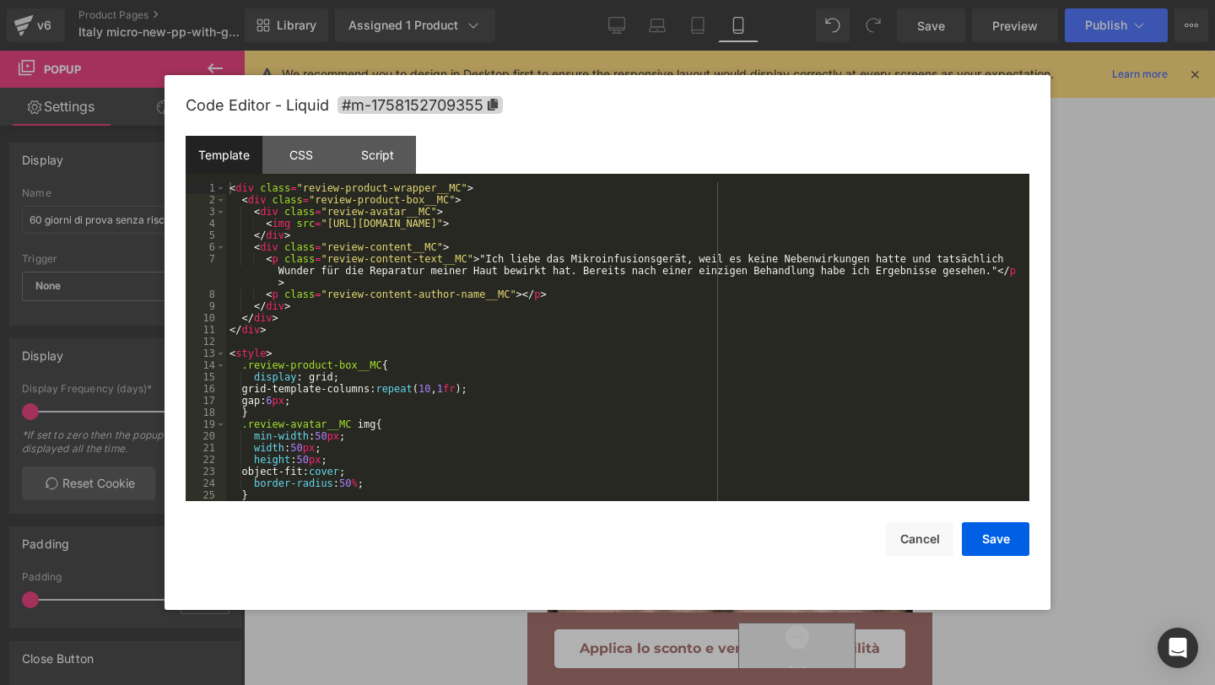
click at [600, 0] on div "You are previewing how the will restyle your page. You can not edit Elements in…" at bounding box center [607, 0] width 1215 height 0
click at [482, 256] on div "< div class = "review-product-wrapper__MC" > < div class = "review-product-box_…" at bounding box center [624, 353] width 796 height 342
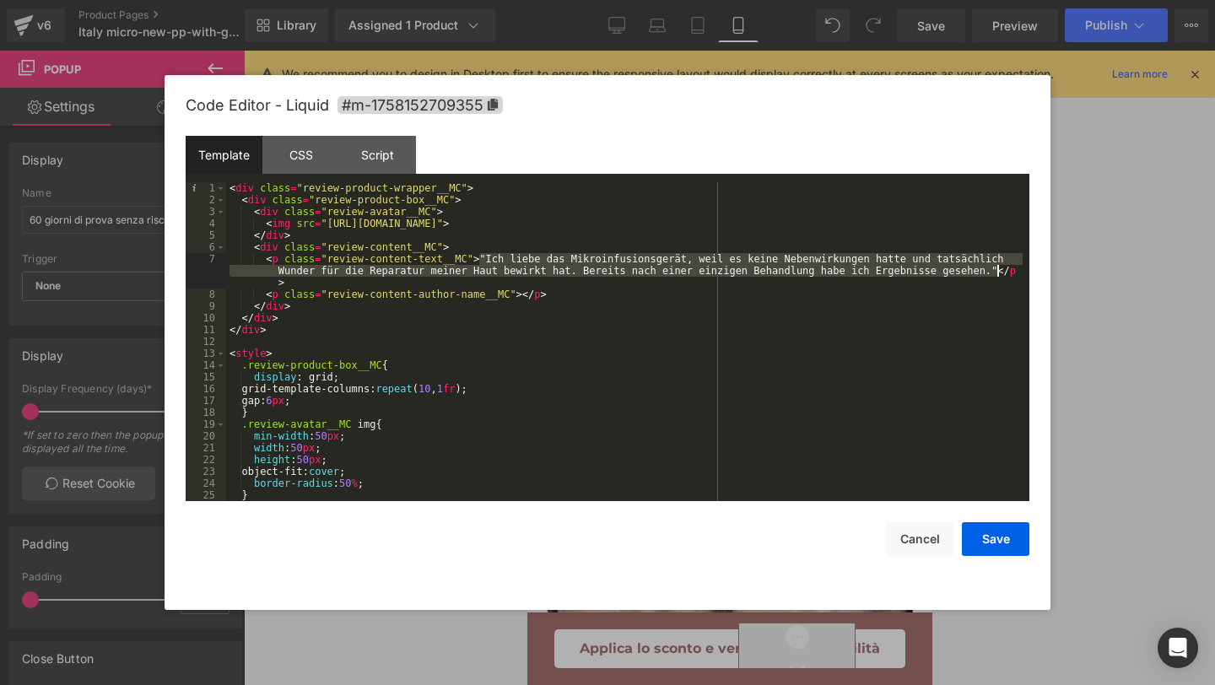
drag, startPoint x: 480, startPoint y: 256, endPoint x: 996, endPoint y: 272, distance: 516.5
click at [997, 272] on div "< div class = "review-product-wrapper__MC" > < div class = "review-product-box_…" at bounding box center [624, 353] width 796 height 342
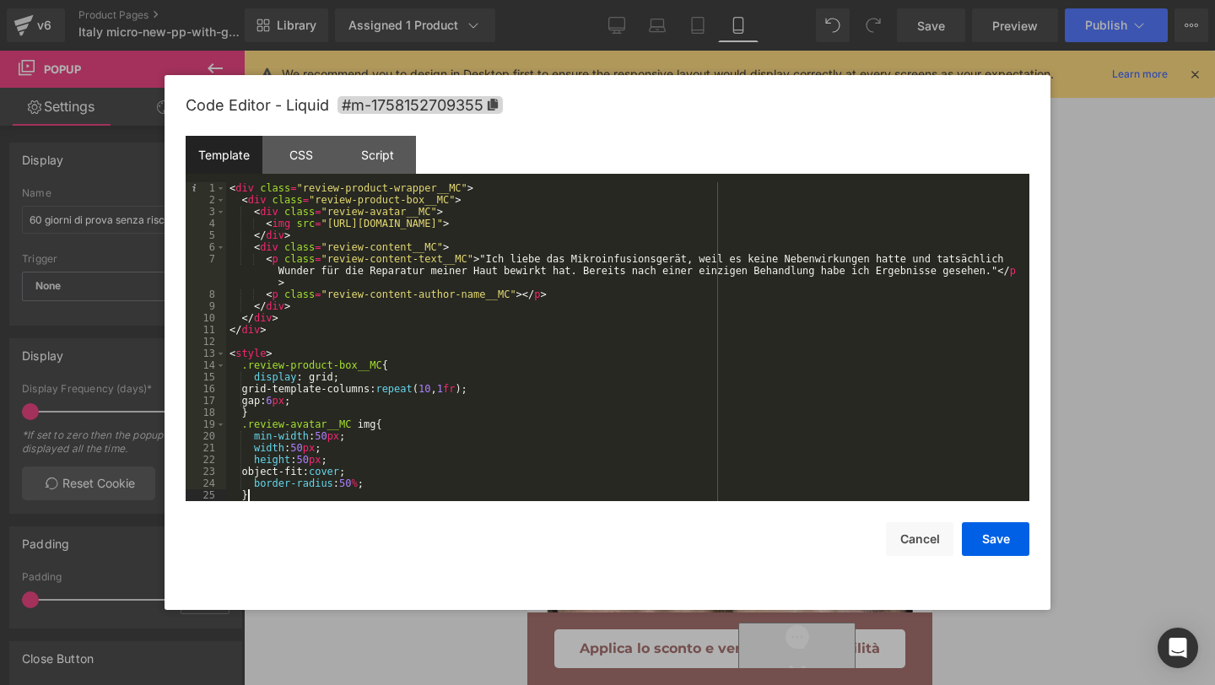
click at [905, 499] on div "< div class = "review-product-wrapper__MC" > < div class = "review-product-box_…" at bounding box center [624, 353] width 796 height 342
click at [905, 520] on div "Save Cancel" at bounding box center [607, 528] width 843 height 55
click at [905, 532] on button "Cancel" at bounding box center [919, 539] width 67 height 34
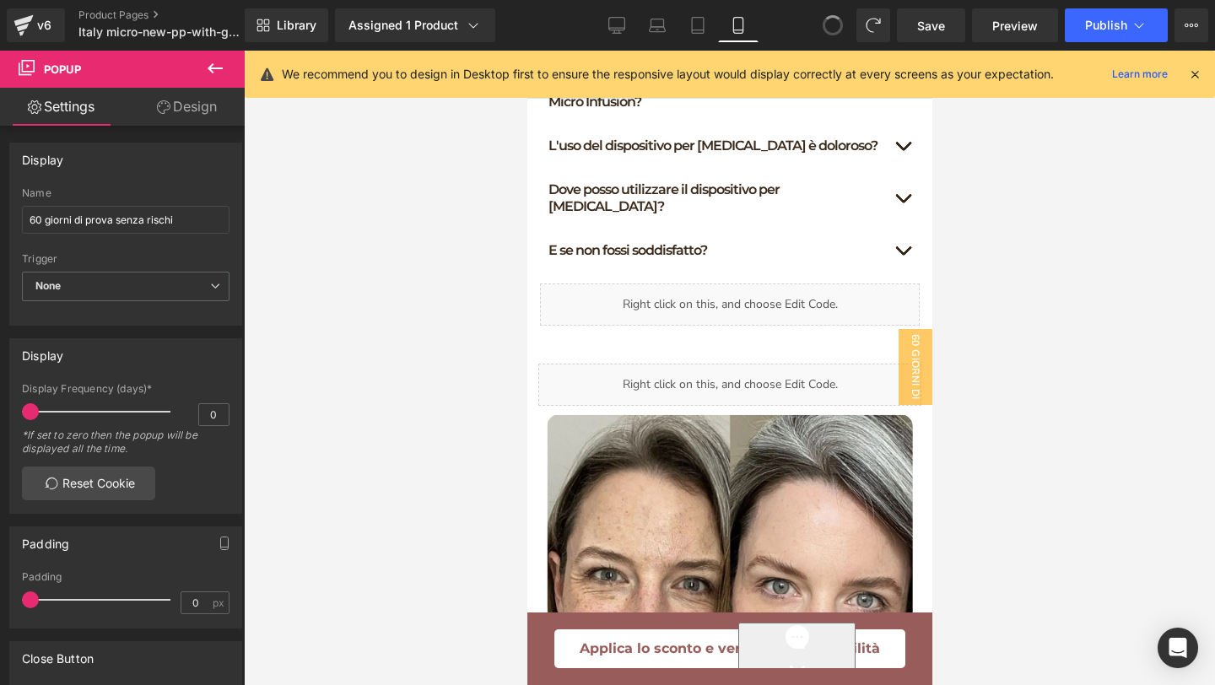
click at [829, 13] on button at bounding box center [833, 25] width 34 height 34
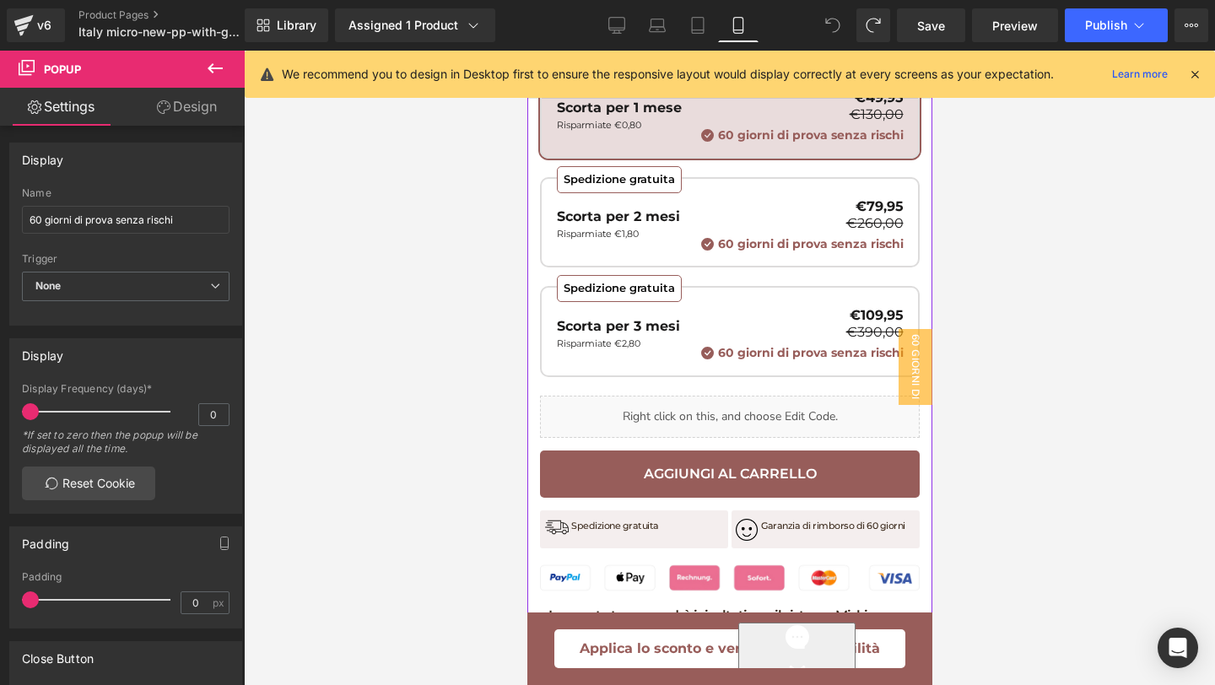
scroll to position [1086, 0]
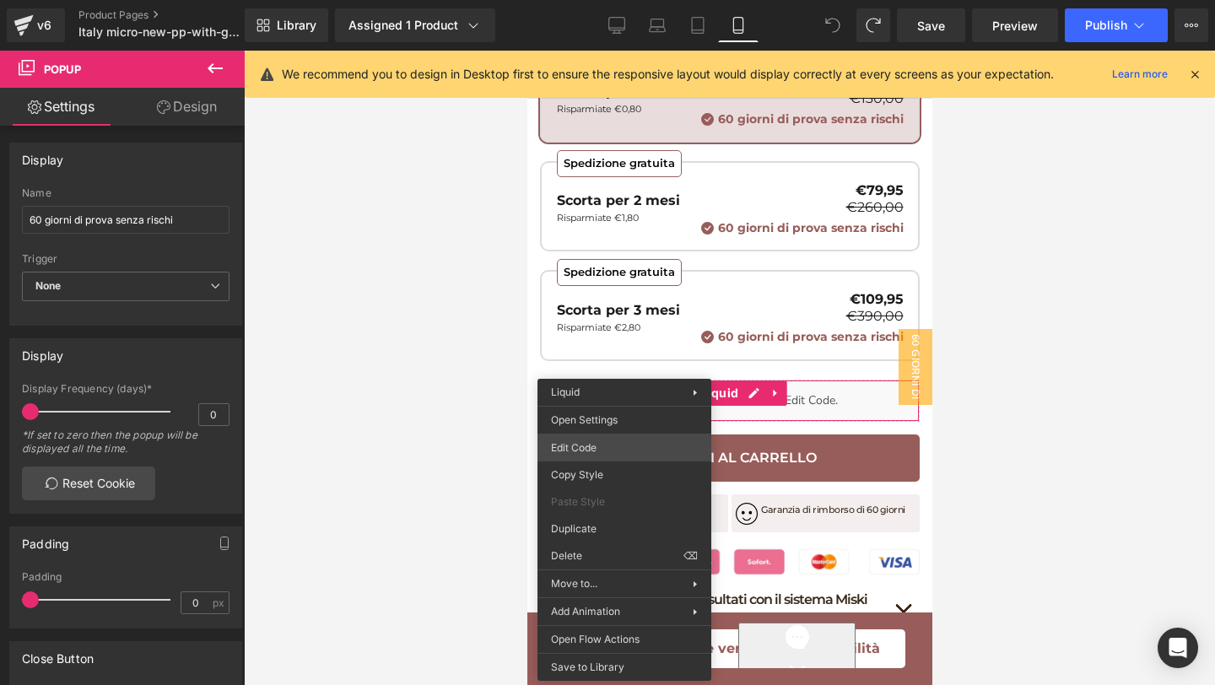
click at [601, 0] on div "You are previewing how the will restyle your page. You can not edit Elements in…" at bounding box center [607, 0] width 1215 height 0
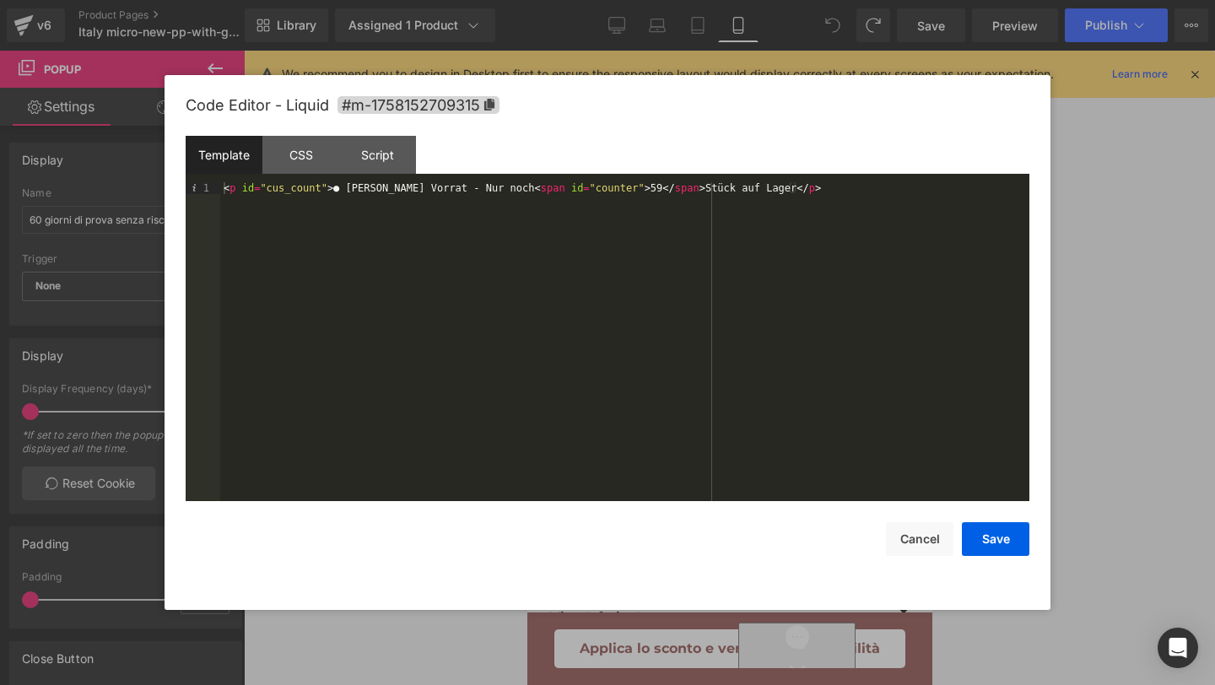
click at [915, 557] on div "Code Editor - Liquid #m-1758152709315 Template CSS Script Data 1 < p id = "cus_…" at bounding box center [607, 342] width 843 height 535
click at [916, 542] on button "Cancel" at bounding box center [919, 539] width 67 height 34
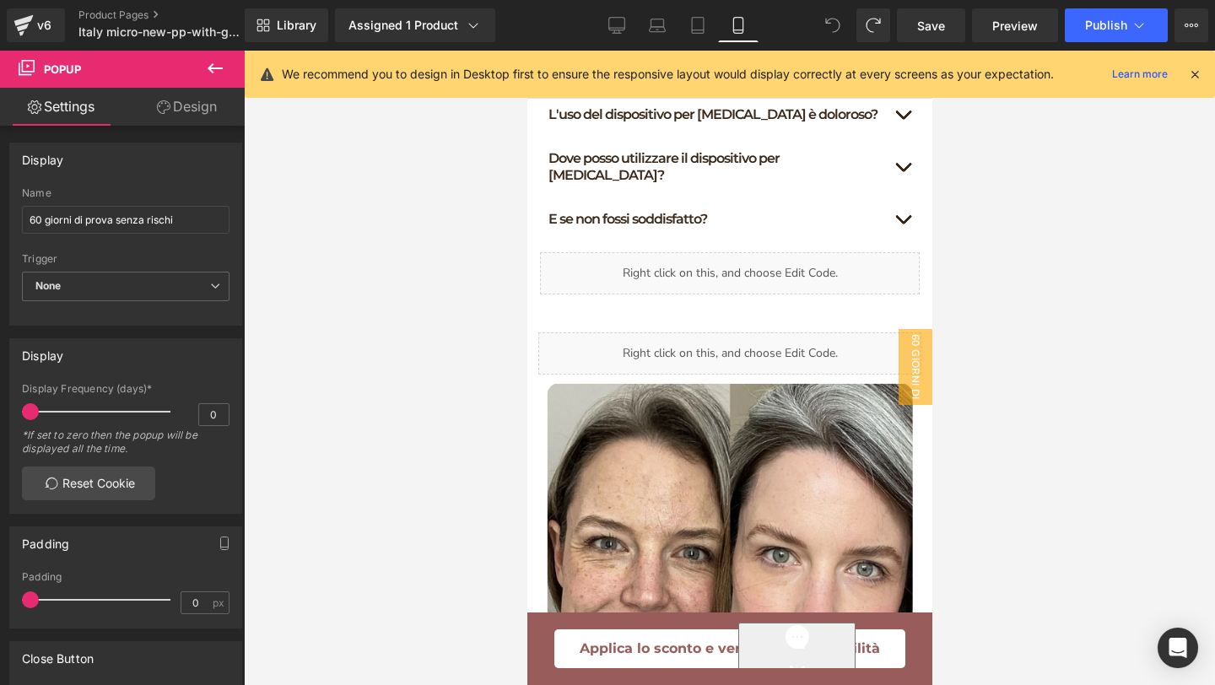
scroll to position [1657, 0]
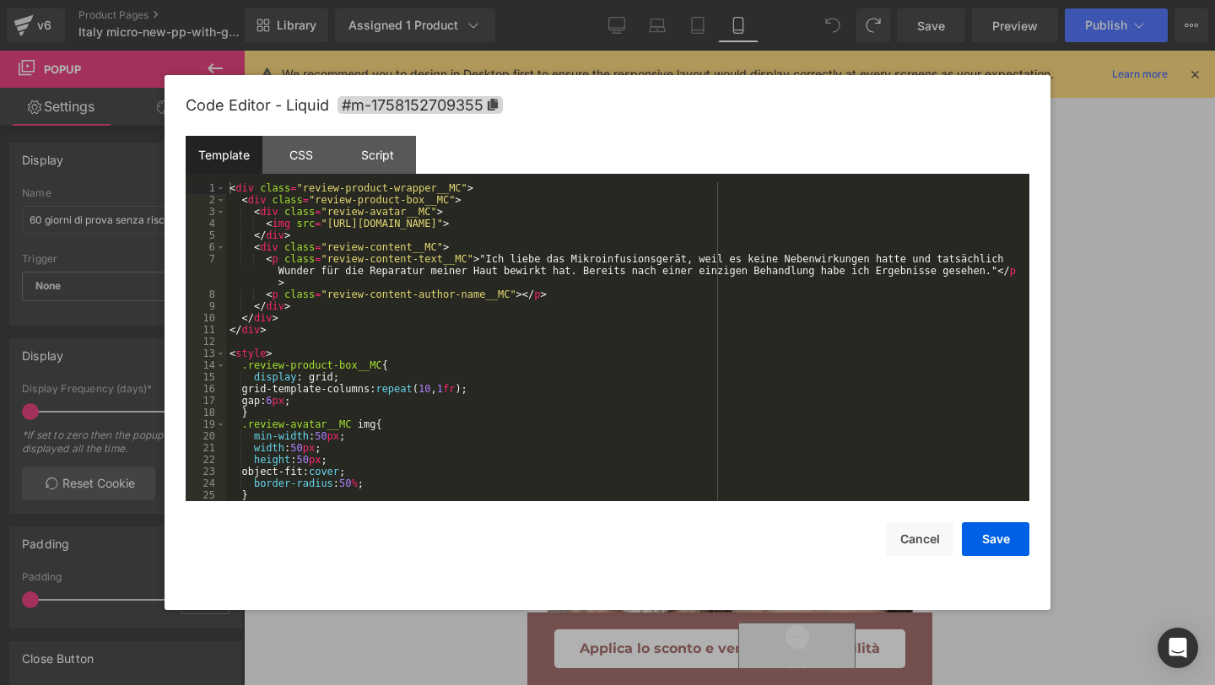
click at [611, 0] on div "You are previewing how the will restyle your page. You can not edit Elements in…" at bounding box center [607, 0] width 1215 height 0
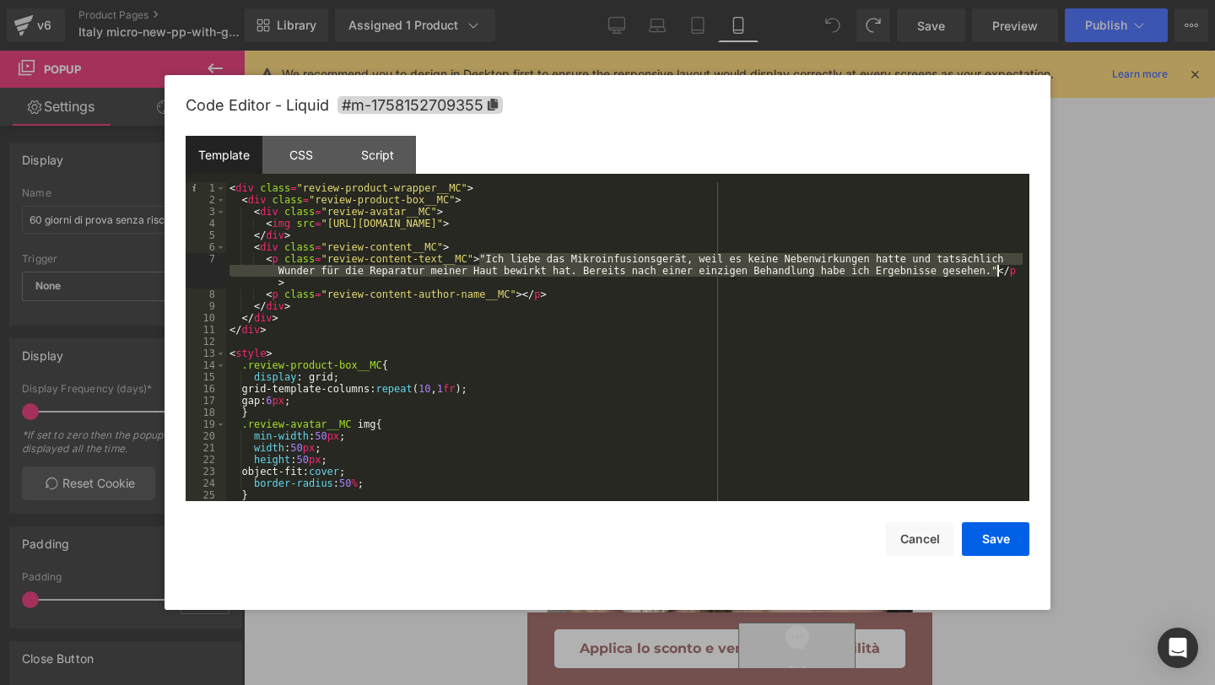
drag, startPoint x: 481, startPoint y: 256, endPoint x: 994, endPoint y: 270, distance: 513.0
click at [994, 270] on div "< div class = "review-product-wrapper__MC" > < div class = "review-product-box_…" at bounding box center [624, 353] width 796 height 342
click at [480, 258] on div "< div class = "review-product-wrapper__MC" > < div class = "review-product-box_…" at bounding box center [624, 353] width 796 height 342
drag, startPoint x: 481, startPoint y: 258, endPoint x: 992, endPoint y: 270, distance: 511.3
click at [993, 271] on div "< div class = "review-product-wrapper__MC" > < div class = "review-product-box_…" at bounding box center [624, 353] width 796 height 342
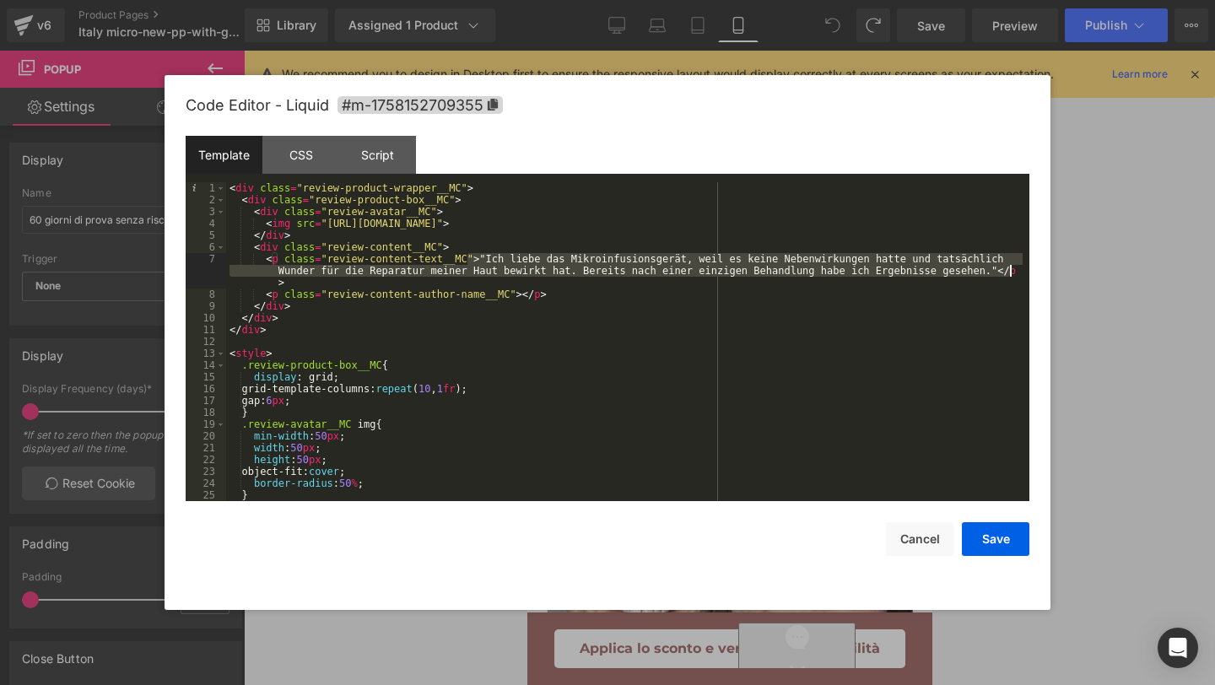
click at [1003, 276] on div "< div class = "review-product-wrapper__MC" > < div class = "review-product-box_…" at bounding box center [624, 353] width 796 height 342
drag, startPoint x: 997, startPoint y: 272, endPoint x: 482, endPoint y: 259, distance: 515.6
click at [482, 259] on div "< div class = "review-product-wrapper__MC" > < div class = "review-product-box_…" at bounding box center [624, 353] width 796 height 342
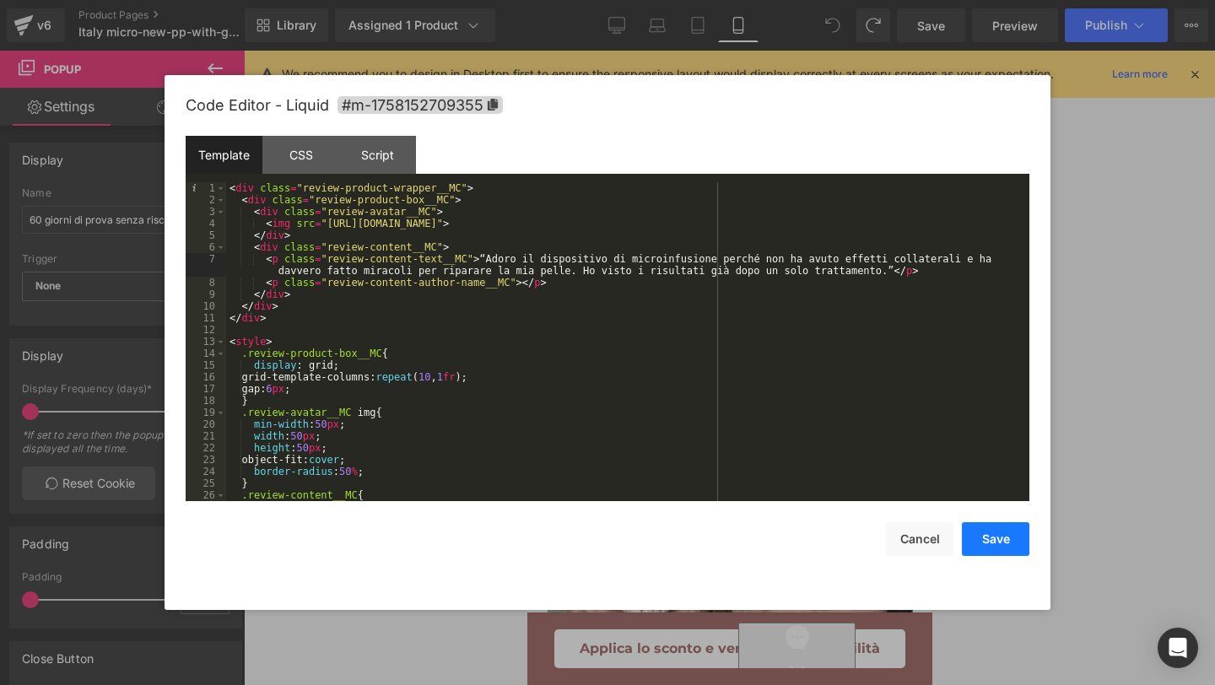
click at [1013, 539] on button "Save" at bounding box center [995, 539] width 67 height 34
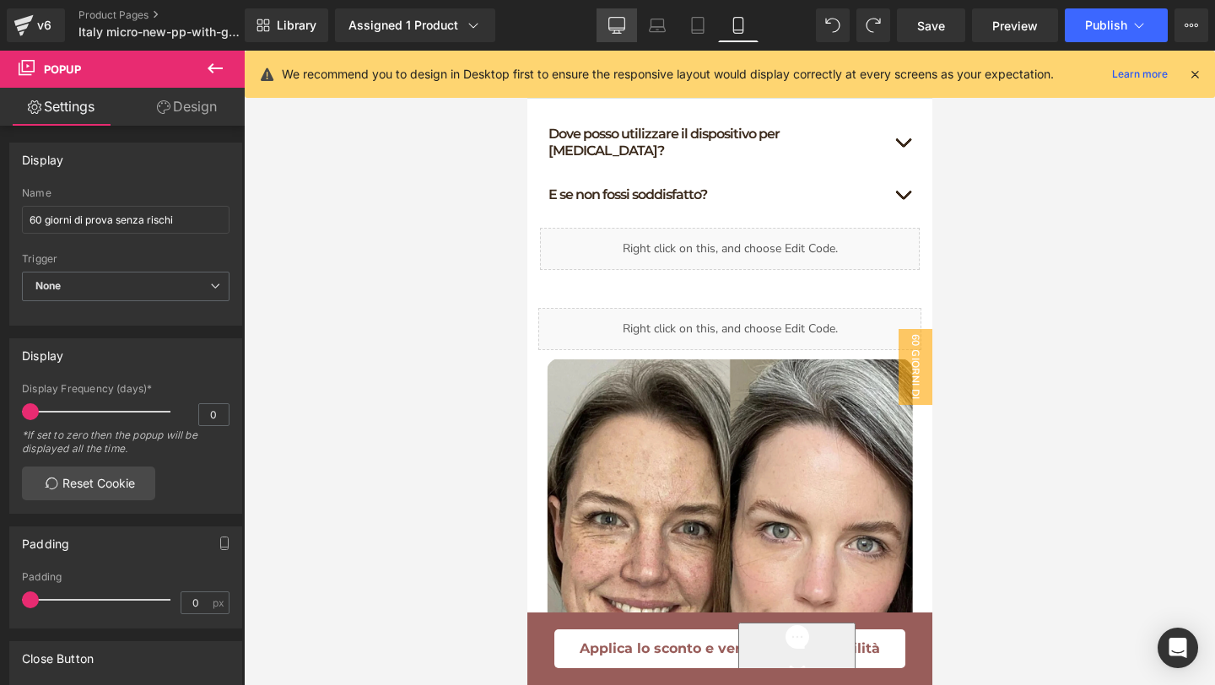
click at [609, 18] on icon at bounding box center [617, 24] width 16 height 13
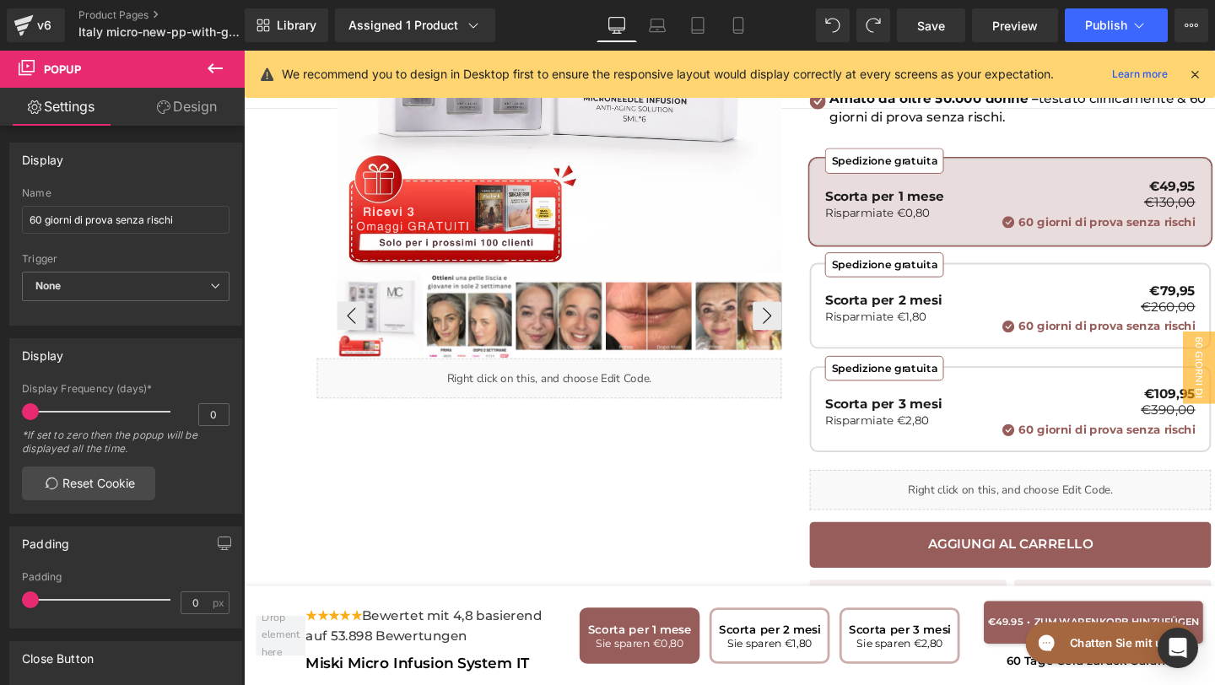
scroll to position [405, 0]
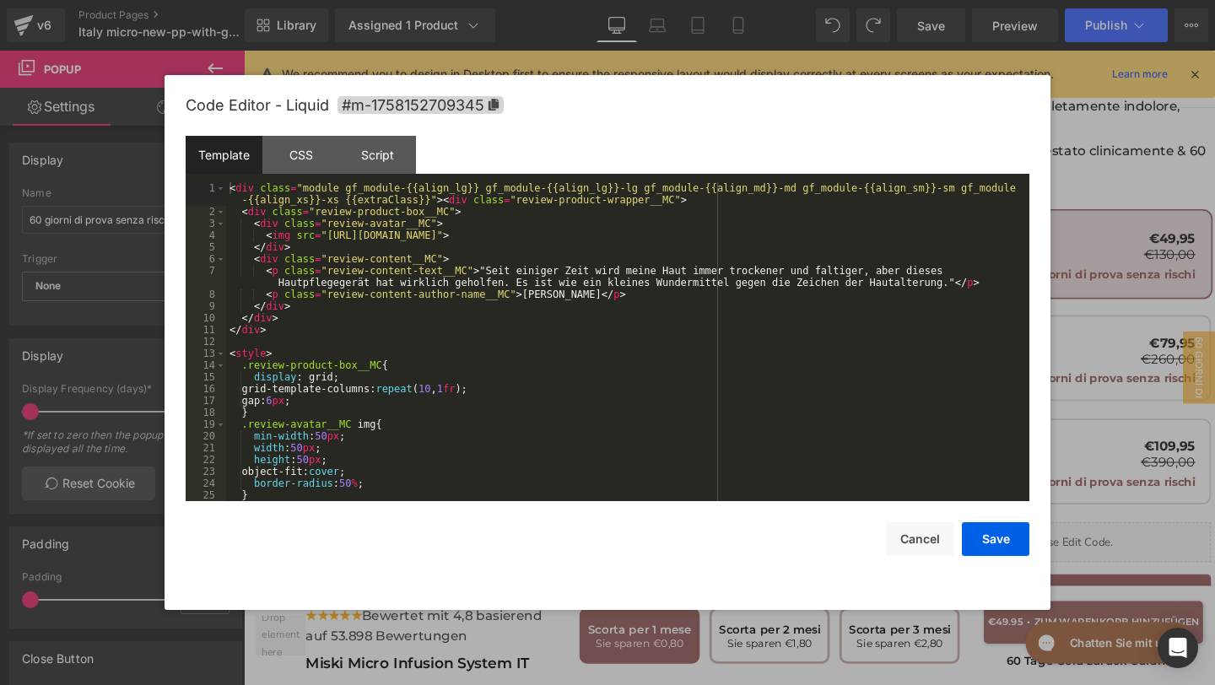
click at [498, 0] on div "You are previewing how the will restyle your page. You can not edit Elements in…" at bounding box center [607, 0] width 1215 height 0
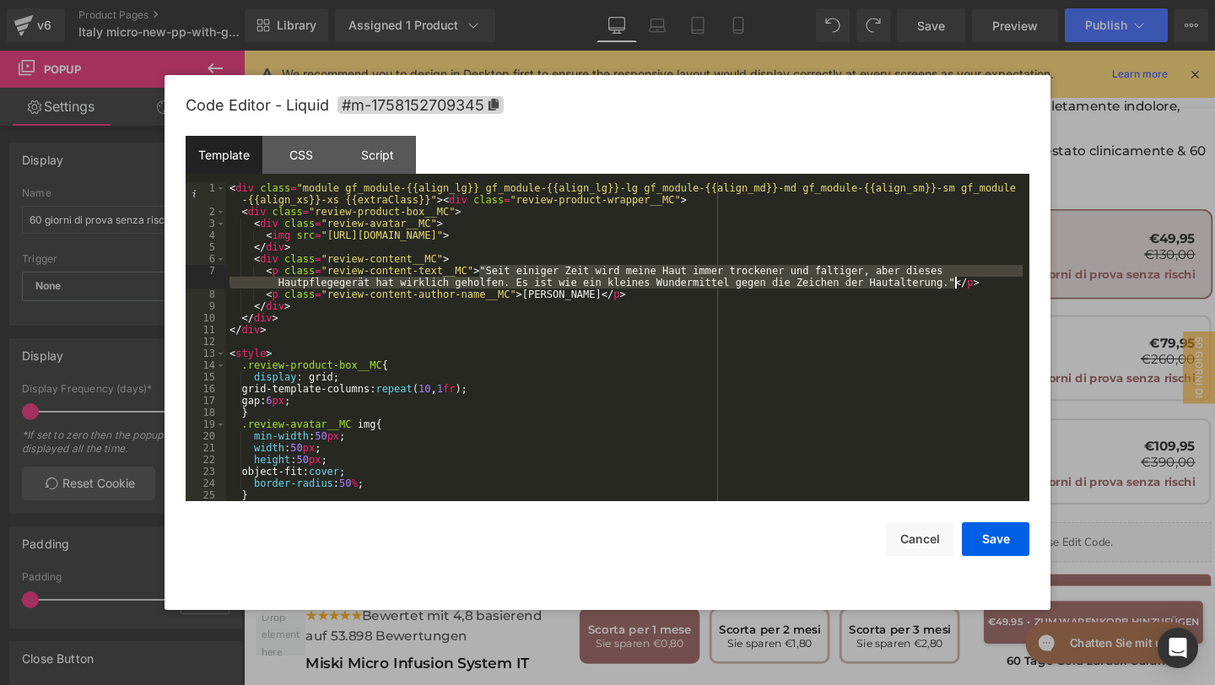
drag, startPoint x: 480, startPoint y: 266, endPoint x: 957, endPoint y: 285, distance: 477.8
click at [957, 283] on div "< div class = "module gf_module-{{align_lg}} gf_module-{{align_lg}}-lg gf_modul…" at bounding box center [624, 359] width 796 height 354
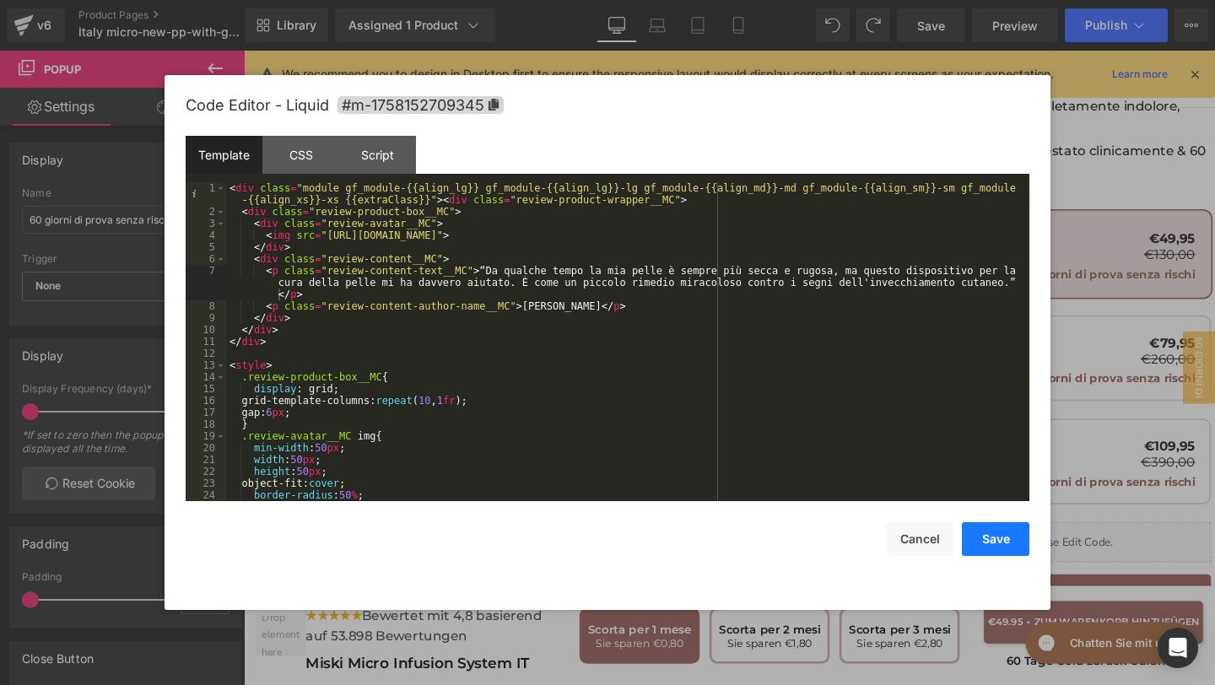
click at [980, 536] on button "Save" at bounding box center [995, 539] width 67 height 34
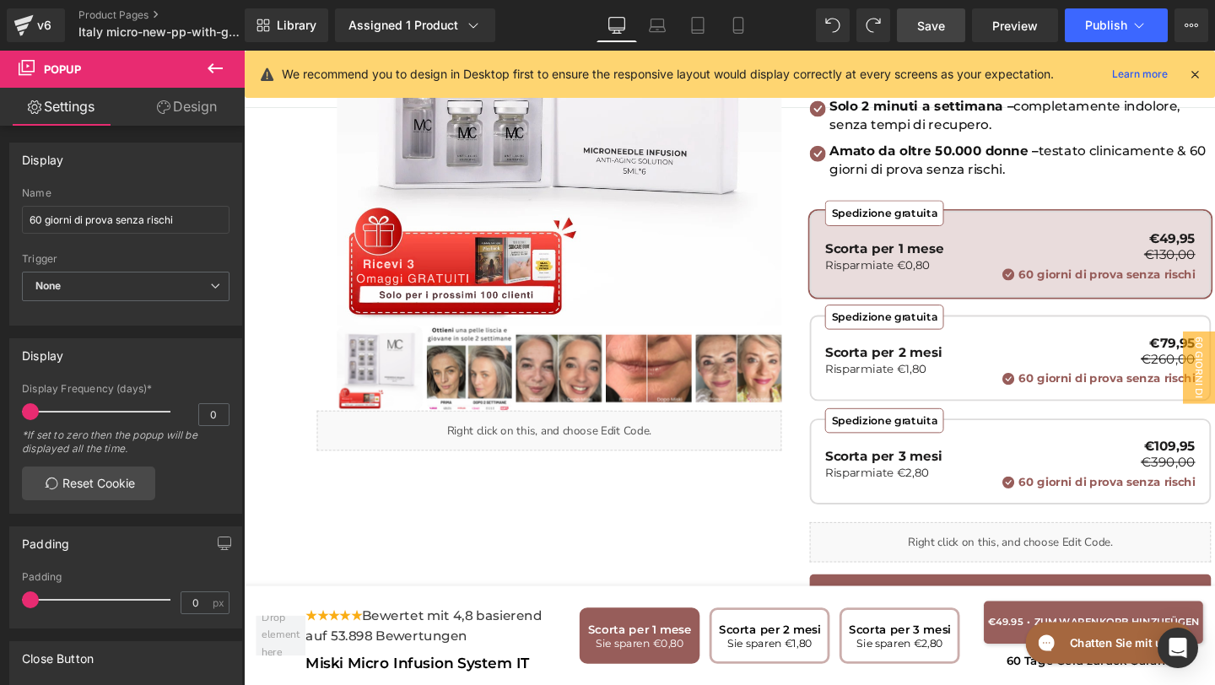
click at [918, 36] on link "Save" at bounding box center [931, 25] width 68 height 34
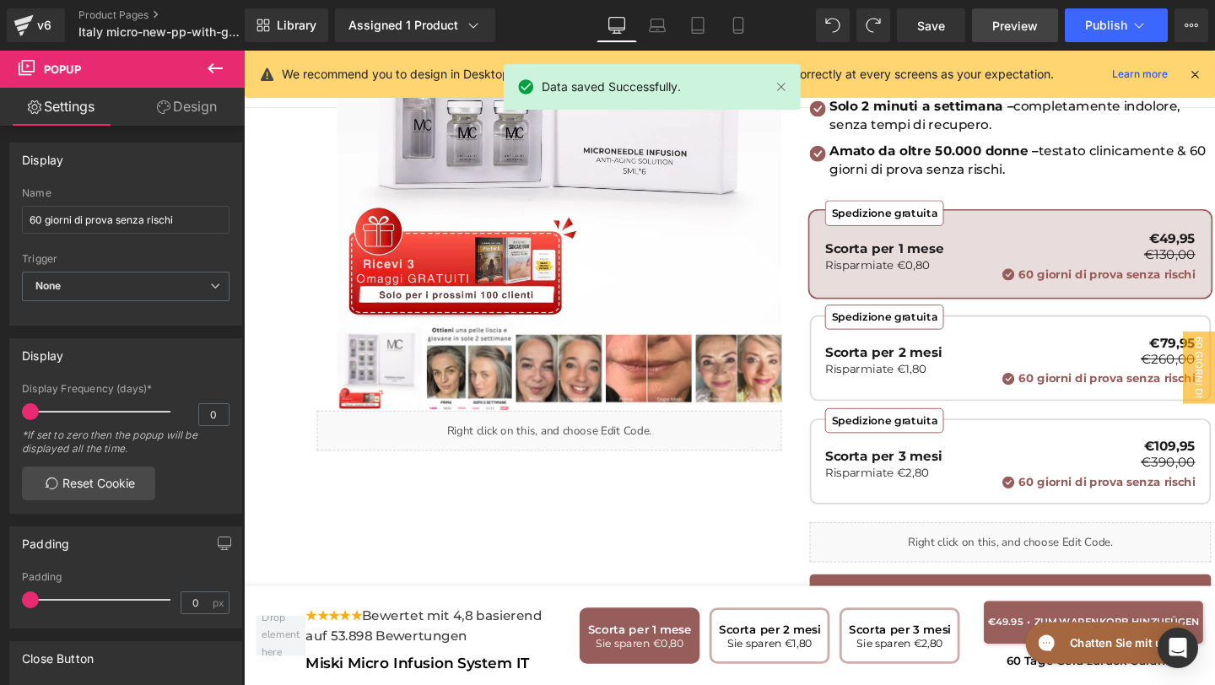
click at [1007, 15] on link "Preview" at bounding box center [1015, 25] width 86 height 34
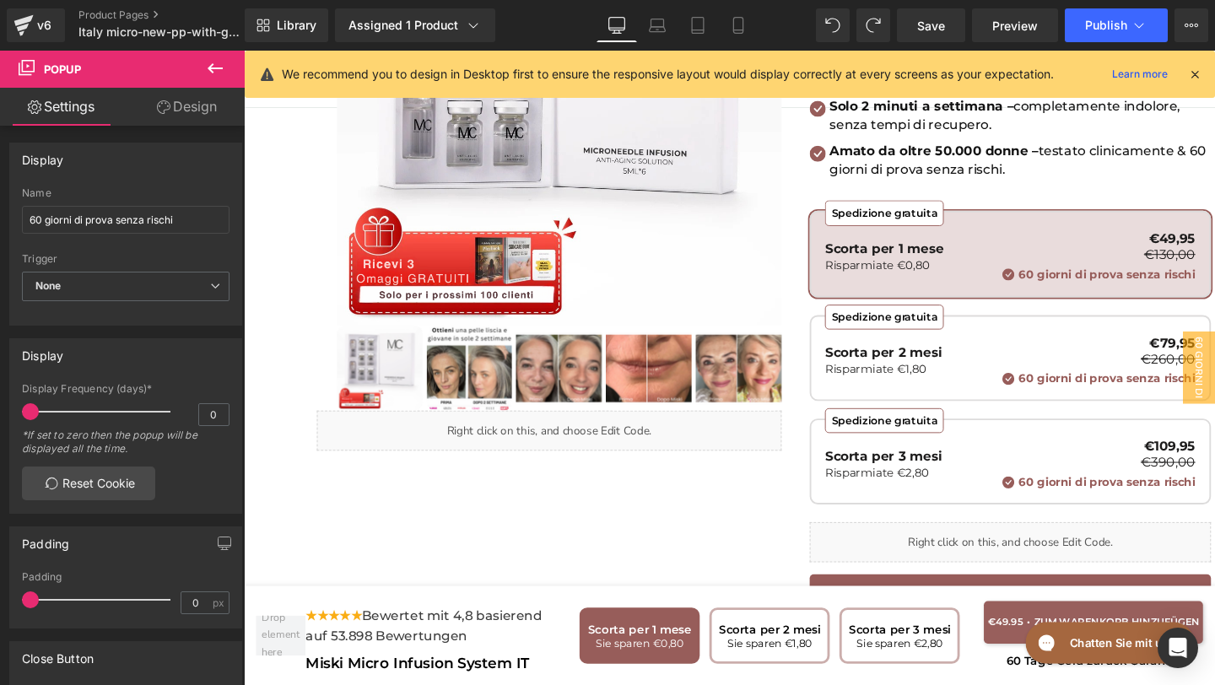
click at [7, 14] on link "v6" at bounding box center [36, 25] width 58 height 34
